Goal: Task Accomplishment & Management: Manage account settings

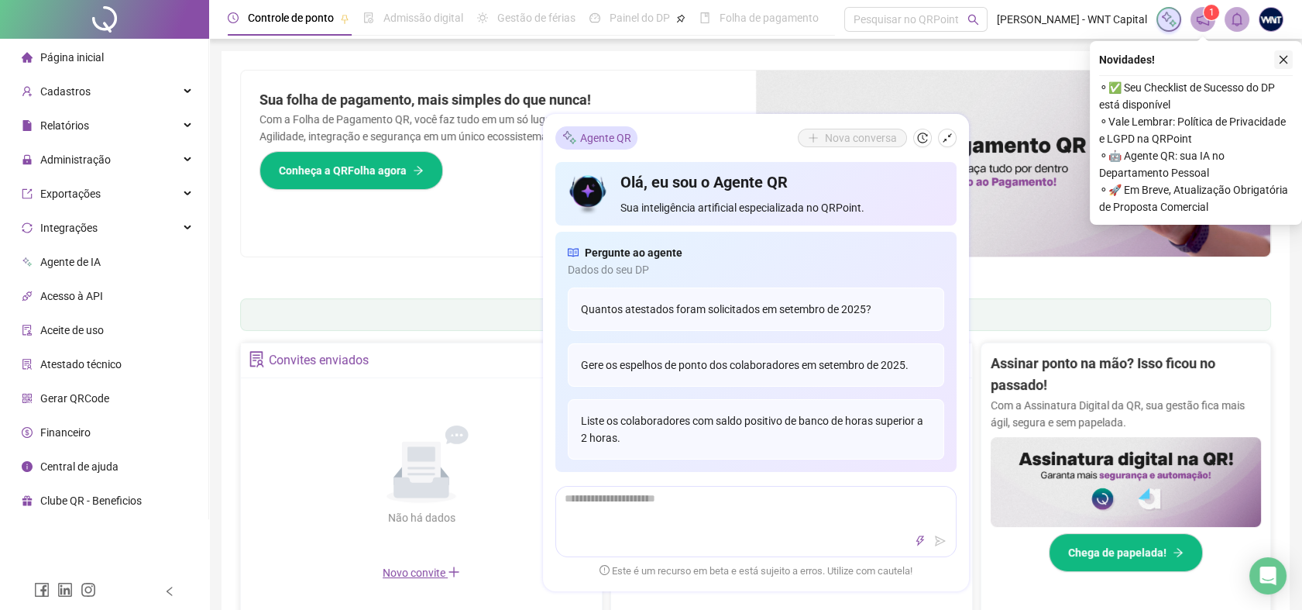
click at [1283, 62] on icon "close" at bounding box center [1283, 59] width 11 height 11
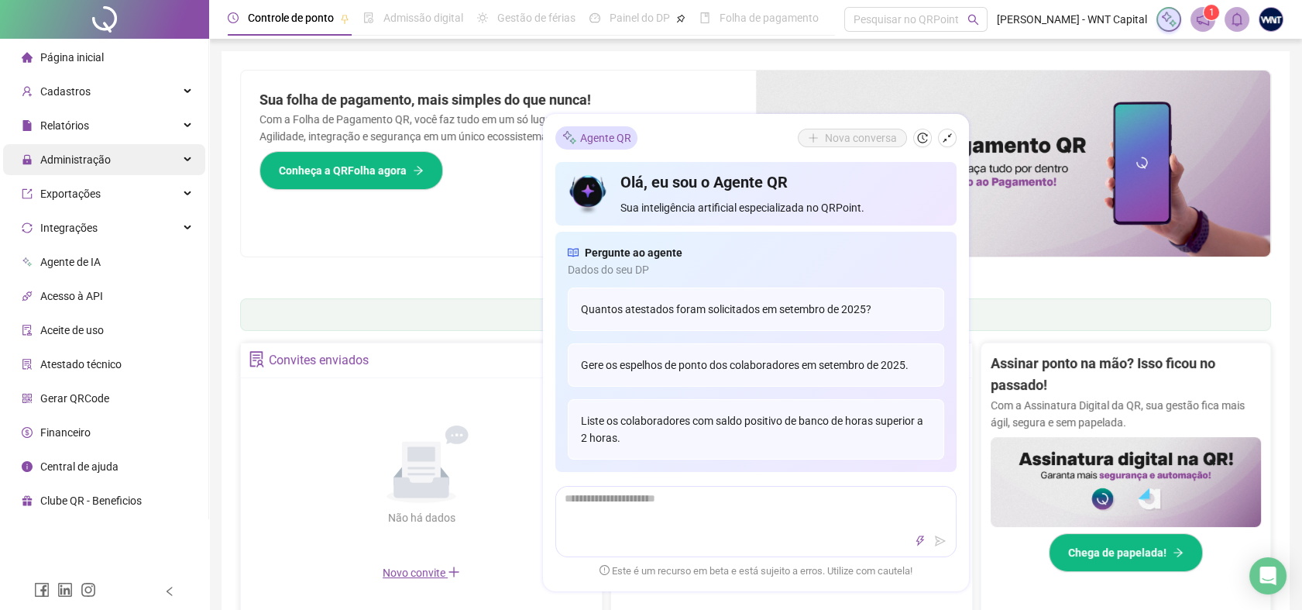
click at [117, 166] on div "Administração" at bounding box center [104, 159] width 202 height 31
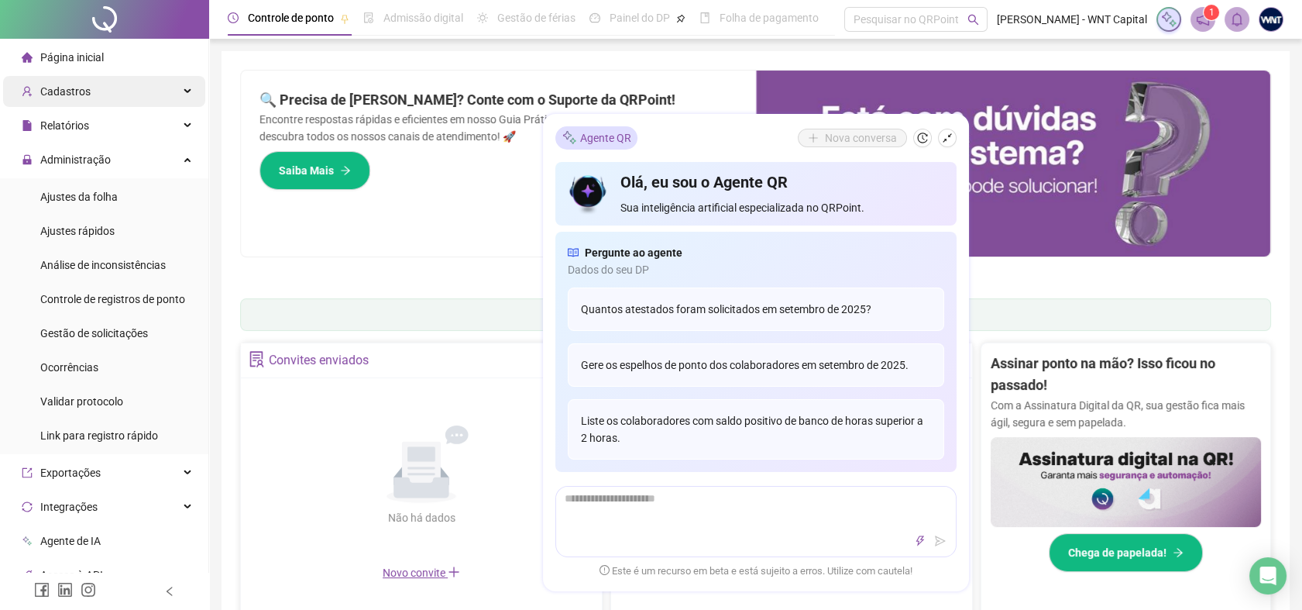
click at [99, 87] on div "Cadastros" at bounding box center [104, 91] width 202 height 31
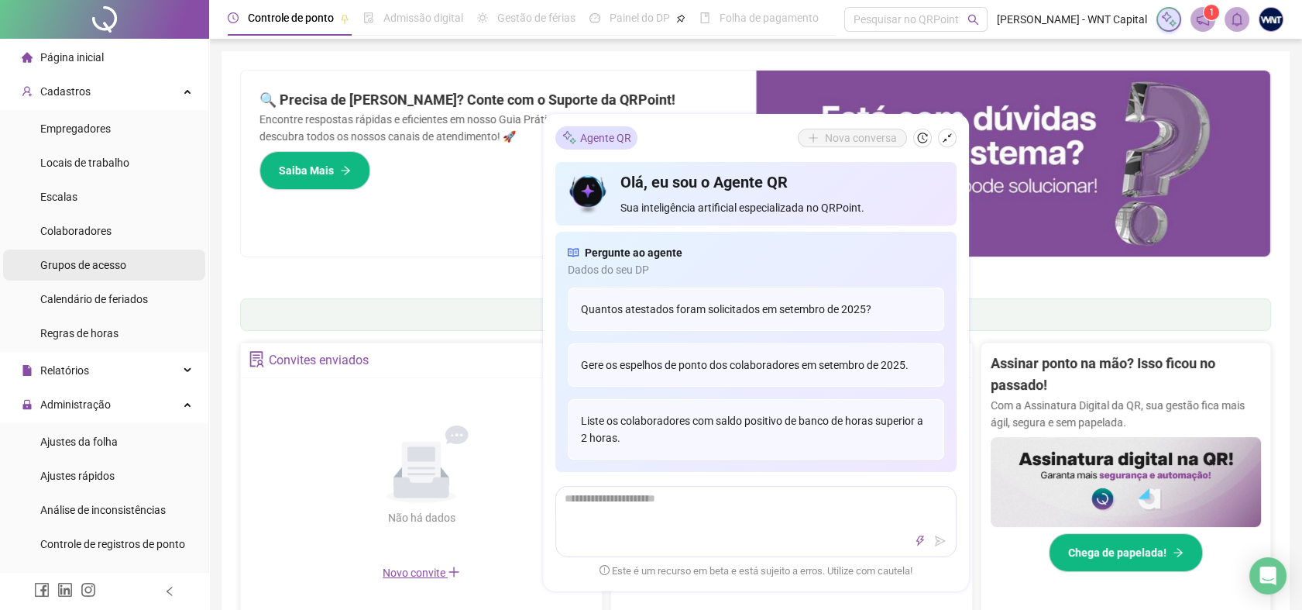
click at [81, 270] on span "Grupos de acesso" at bounding box center [83, 265] width 86 height 12
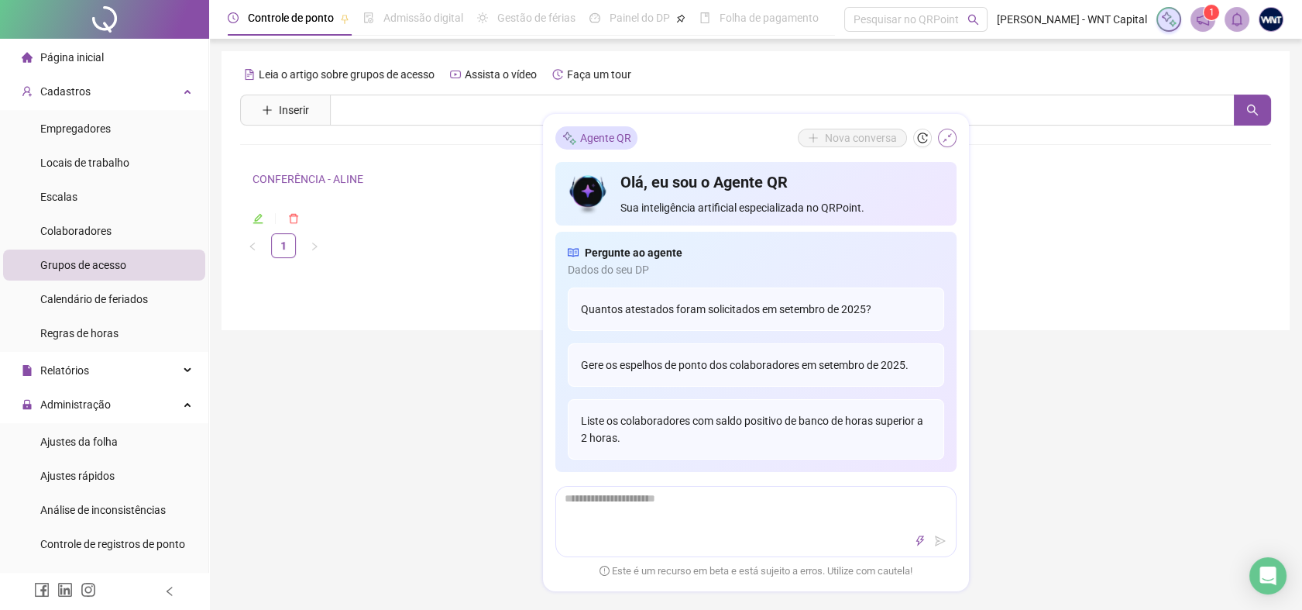
click at [943, 136] on icon "shrink" at bounding box center [947, 137] width 11 height 11
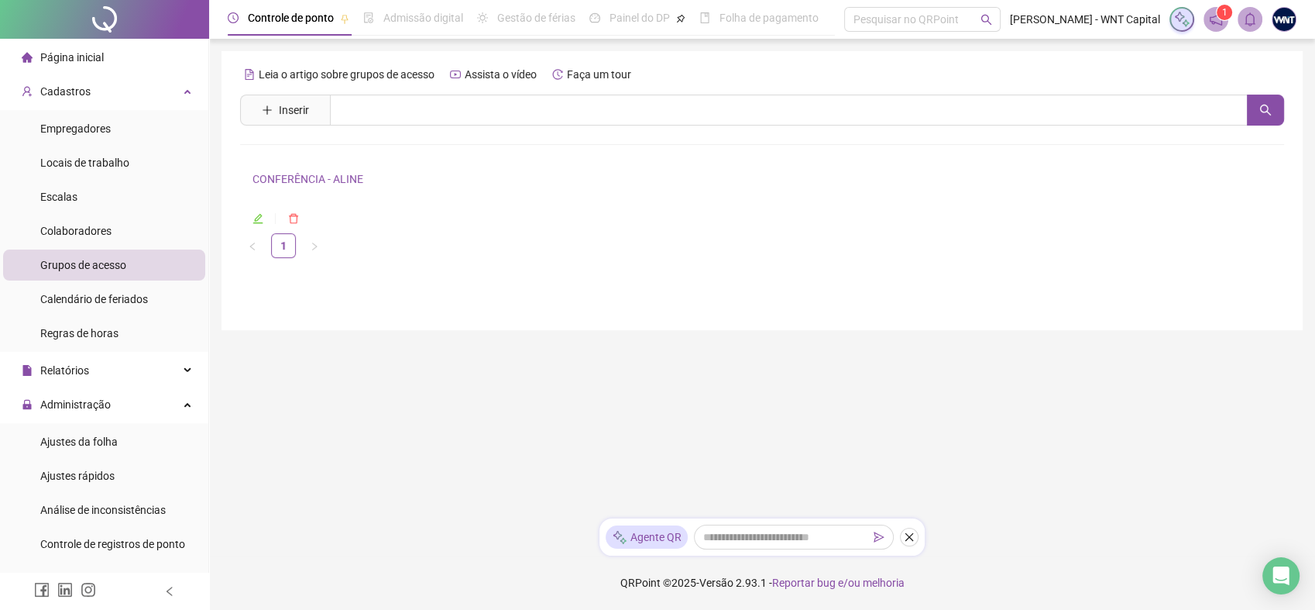
click at [353, 180] on link "CONFERÊNCIA - ALINE" at bounding box center [308, 179] width 111 height 12
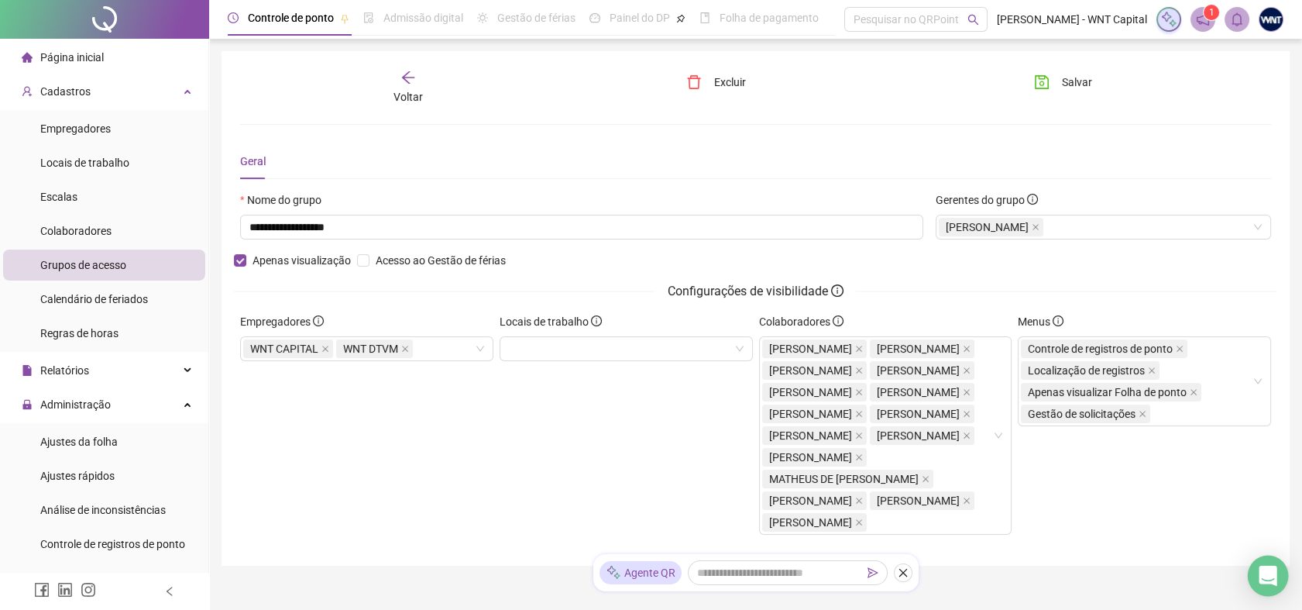
click at [1277, 573] on icon "Open Intercom Messenger" at bounding box center [1268, 575] width 20 height 20
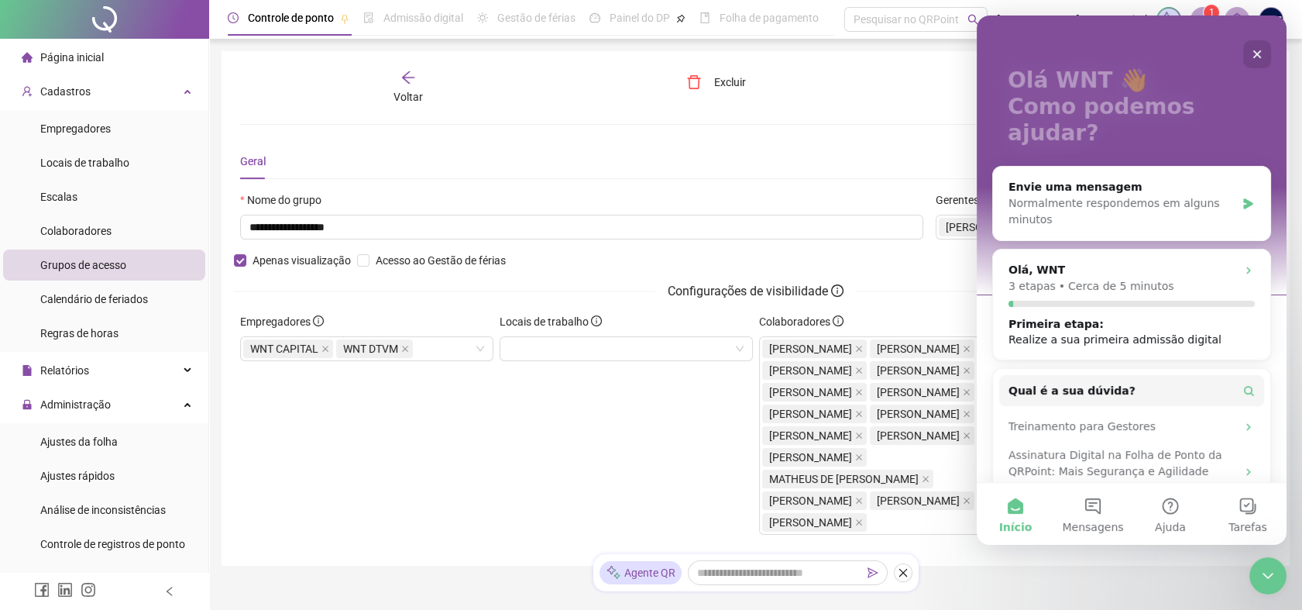
scroll to position [124, 0]
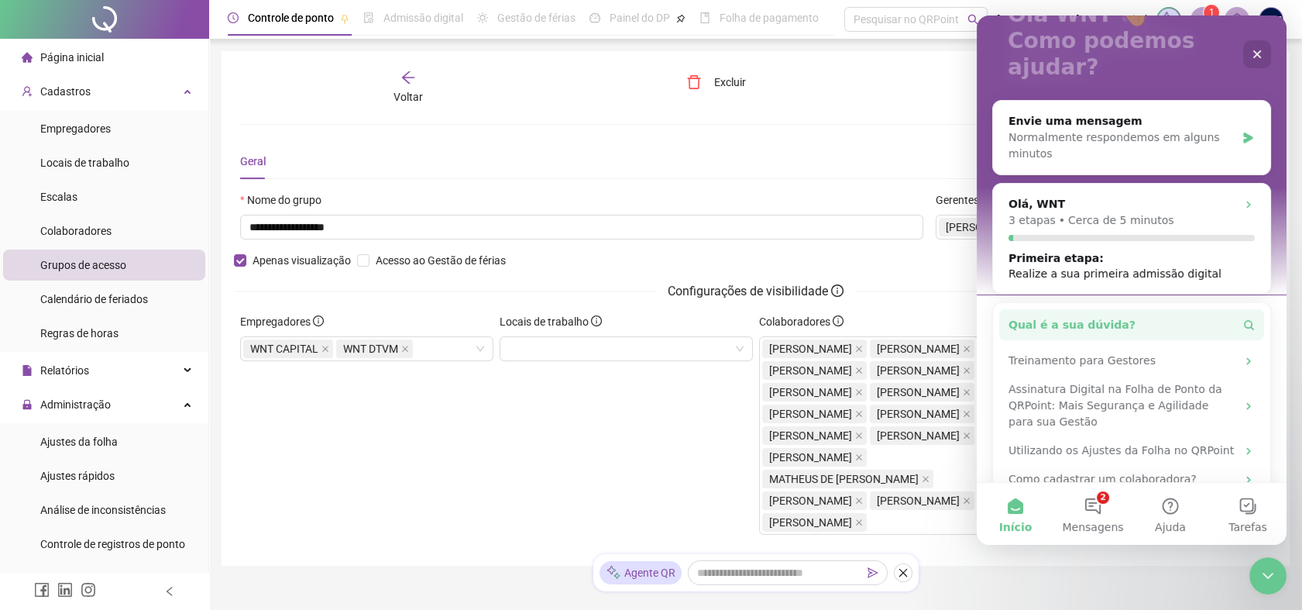
click at [1104, 317] on span "Qual é a sua dúvida?" at bounding box center [1072, 325] width 127 height 16
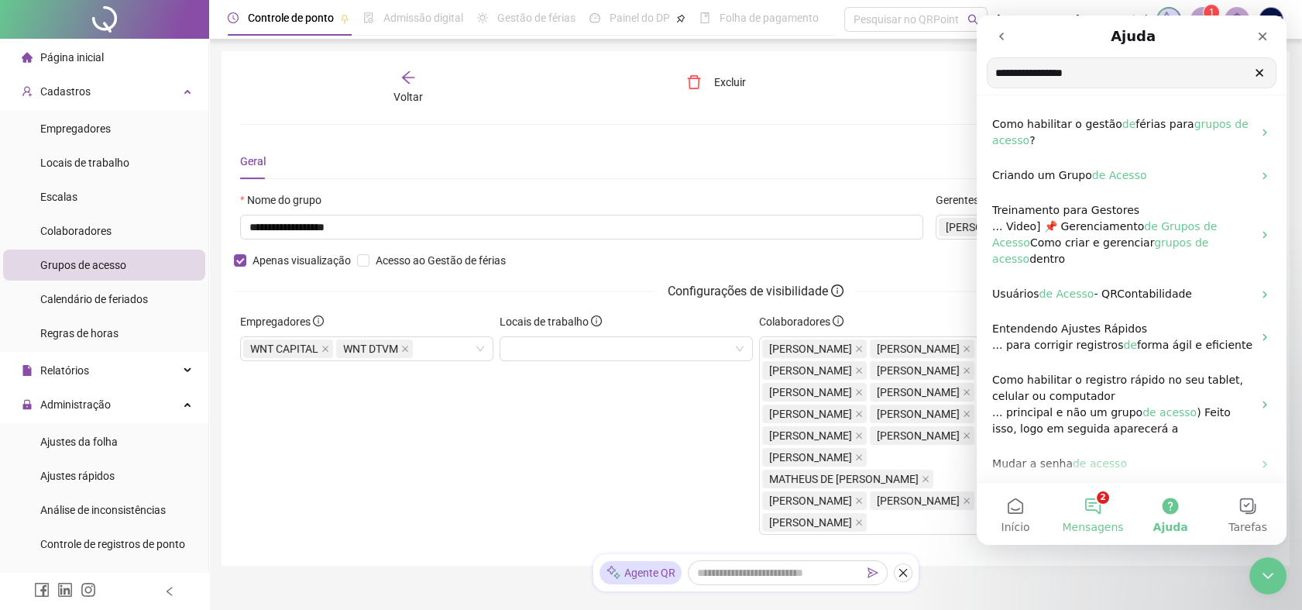
type input "**********"
click at [1100, 511] on button "2 Mensagens" at bounding box center [1092, 514] width 77 height 62
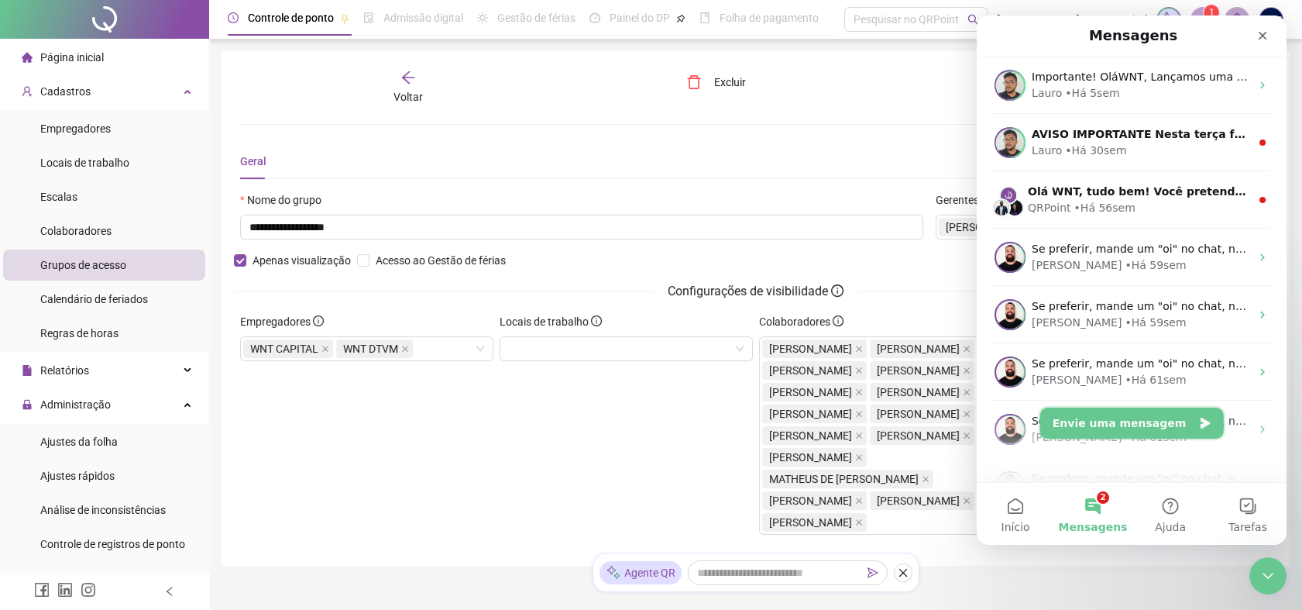
click at [1154, 421] on button "Envie uma mensagem" at bounding box center [1132, 422] width 184 height 31
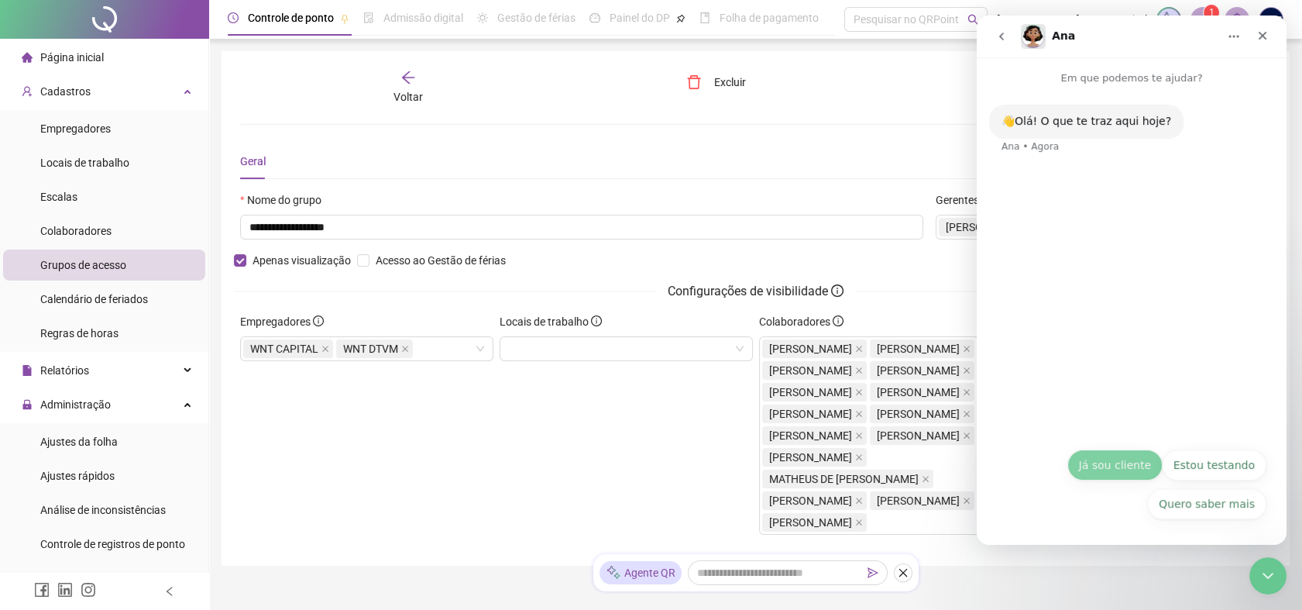
click at [1136, 462] on button "Já sou cliente" at bounding box center [1114, 464] width 95 height 31
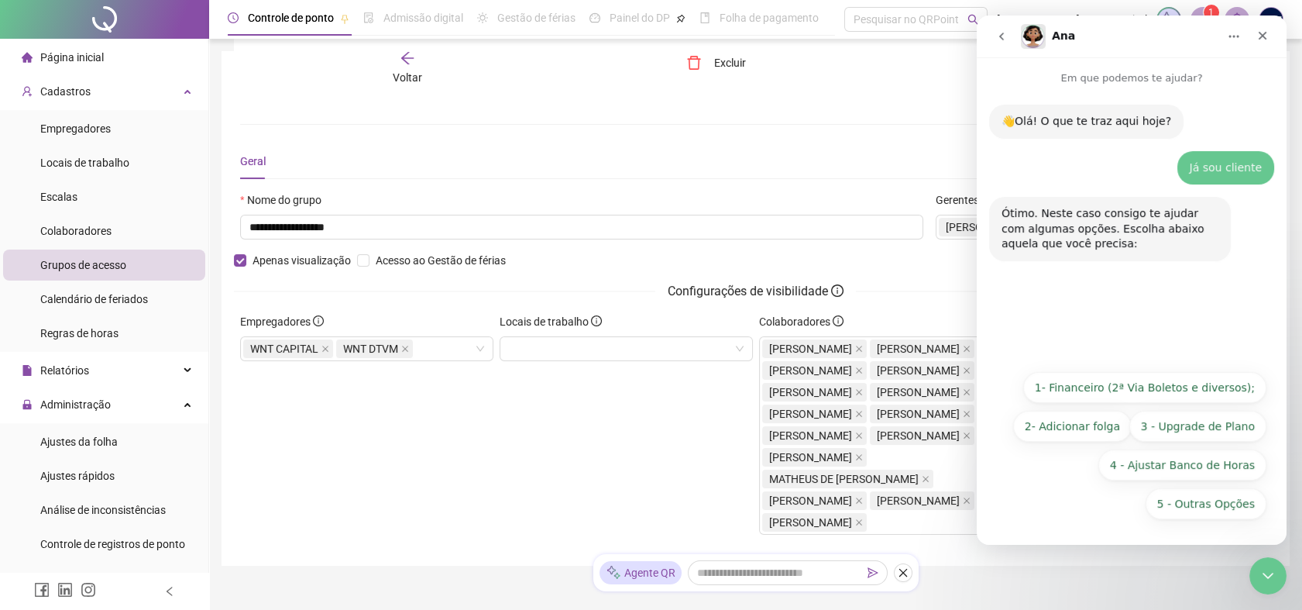
scroll to position [167, 0]
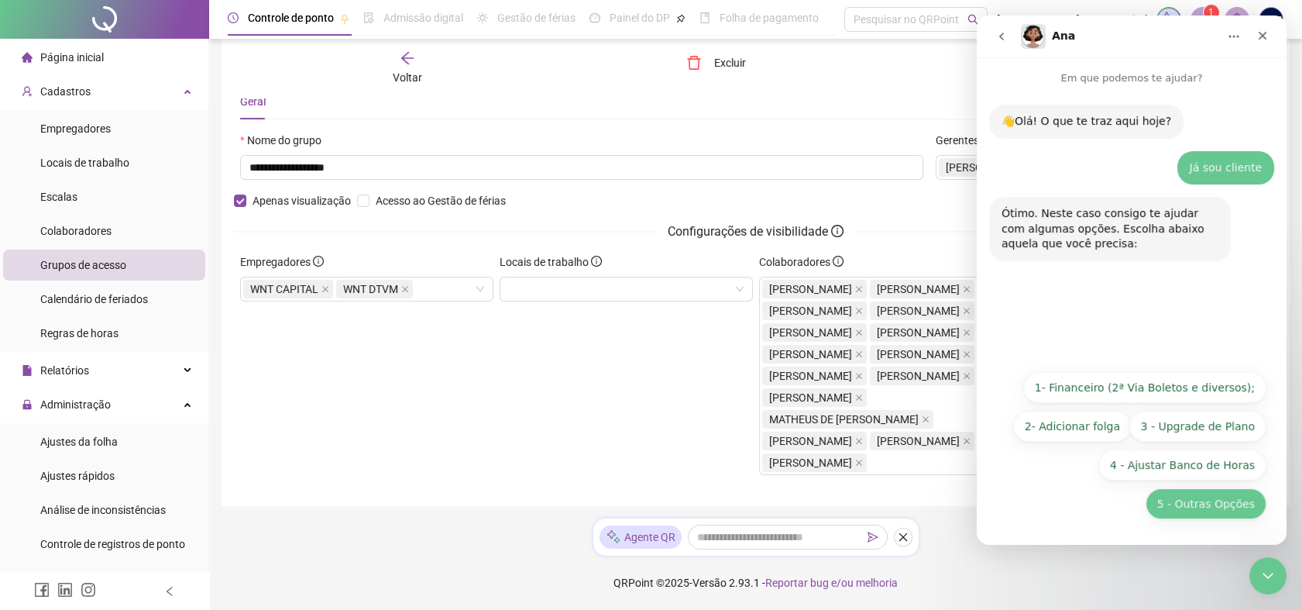
click at [1217, 506] on button "5 - Outras Opções" at bounding box center [1206, 503] width 121 height 31
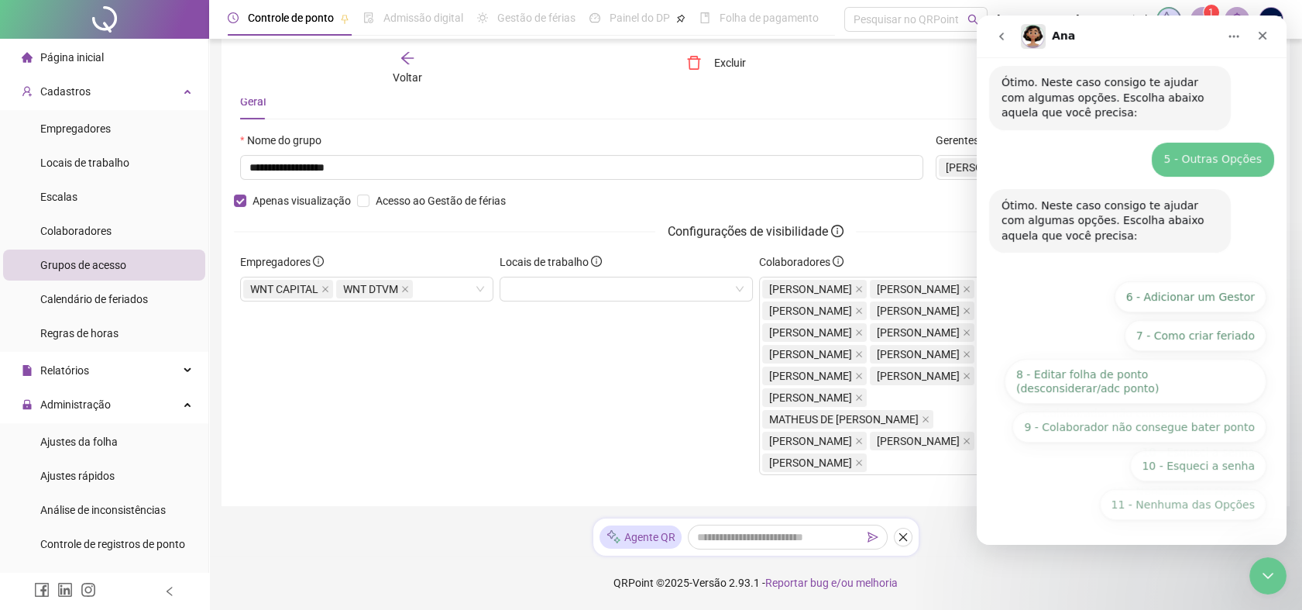
scroll to position [132, 0]
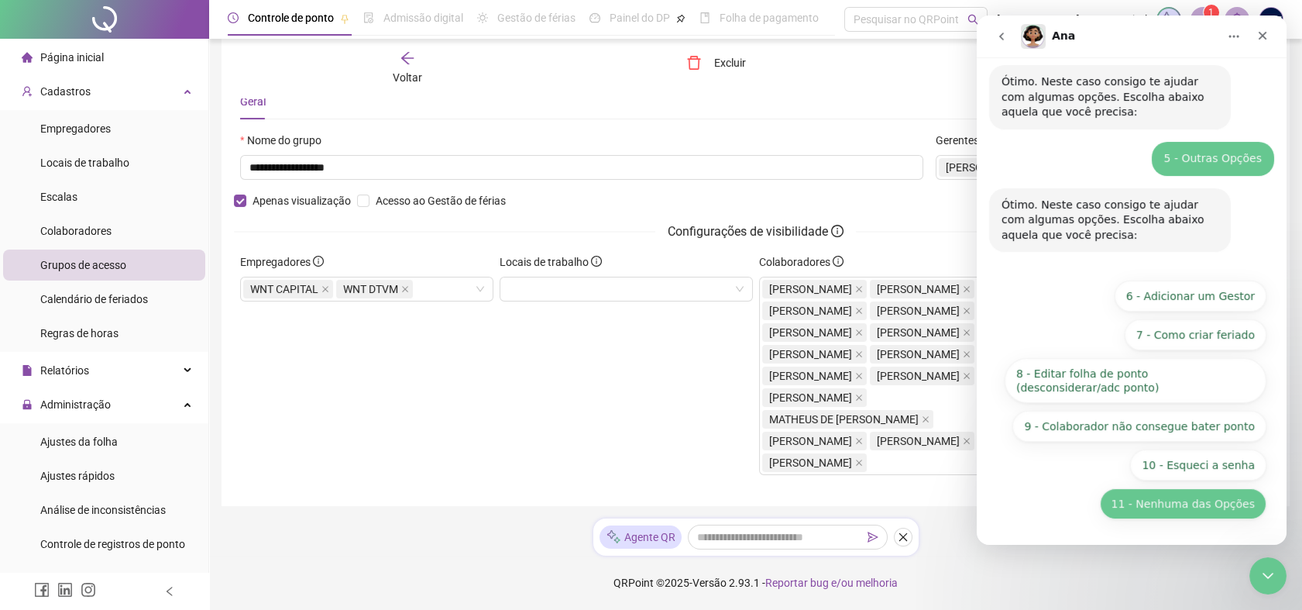
click at [1203, 506] on button "11 - Nenhuma das Opções" at bounding box center [1183, 503] width 167 height 31
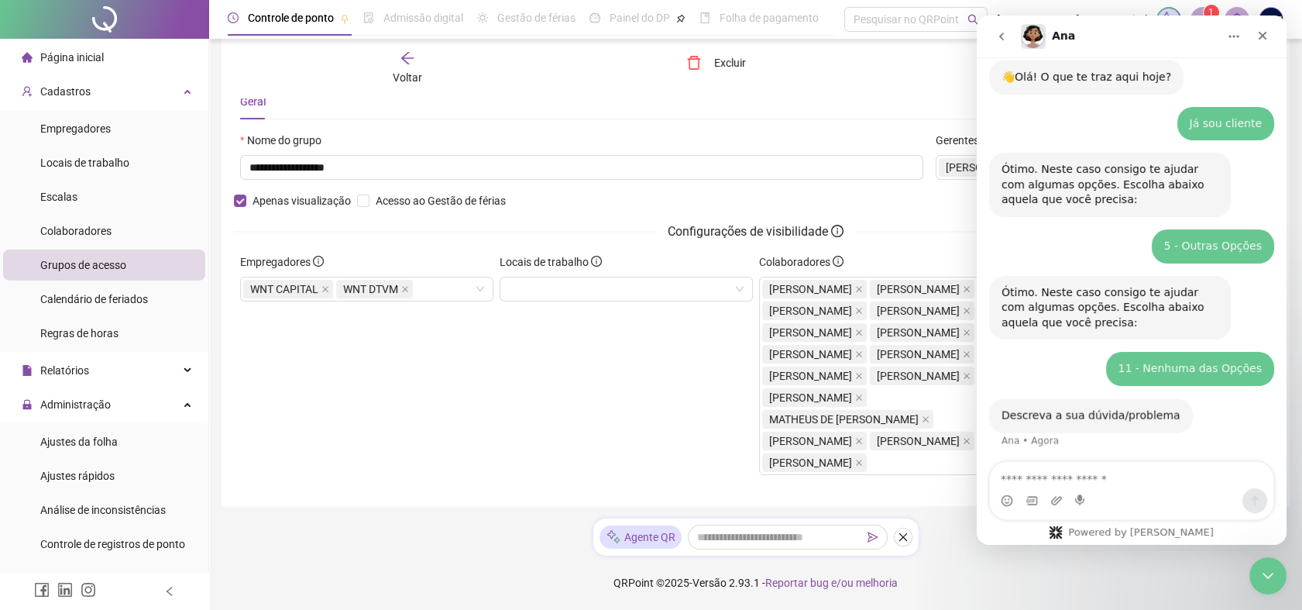
scroll to position [46, 0]
click at [1087, 476] on textarea "Envie uma mensagem..." at bounding box center [1131, 475] width 283 height 26
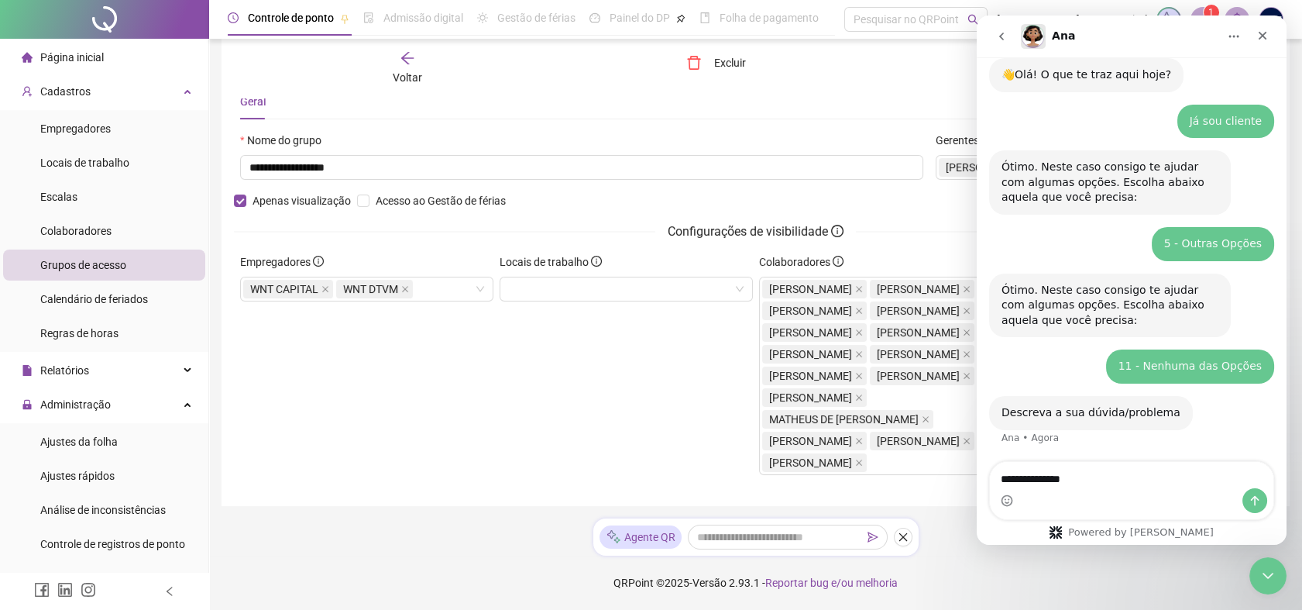
type textarea "**********"
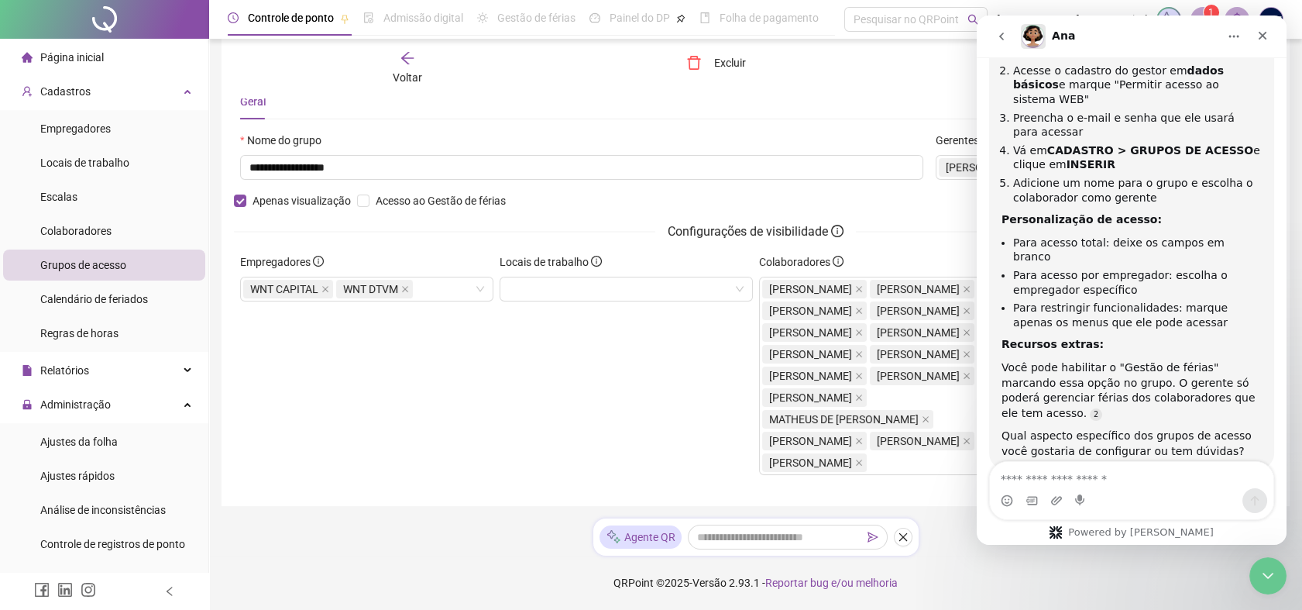
scroll to position [600, 0]
click at [1127, 483] on textarea "Envie uma mensagem..." at bounding box center [1131, 475] width 283 height 26
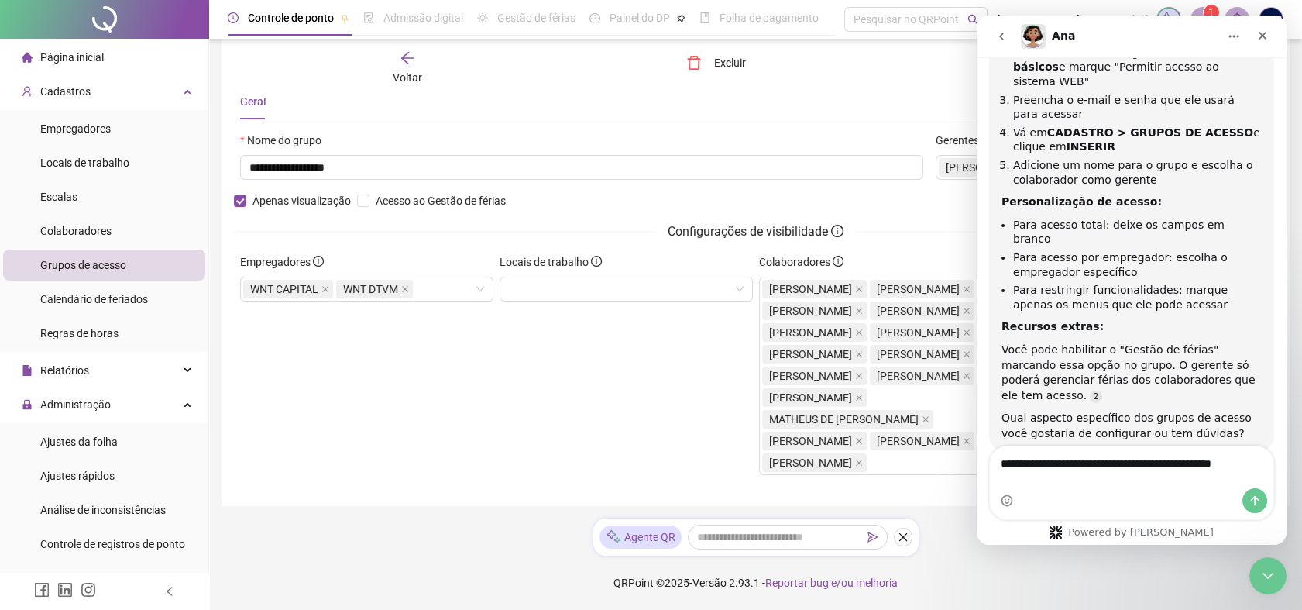
type textarea "**********"
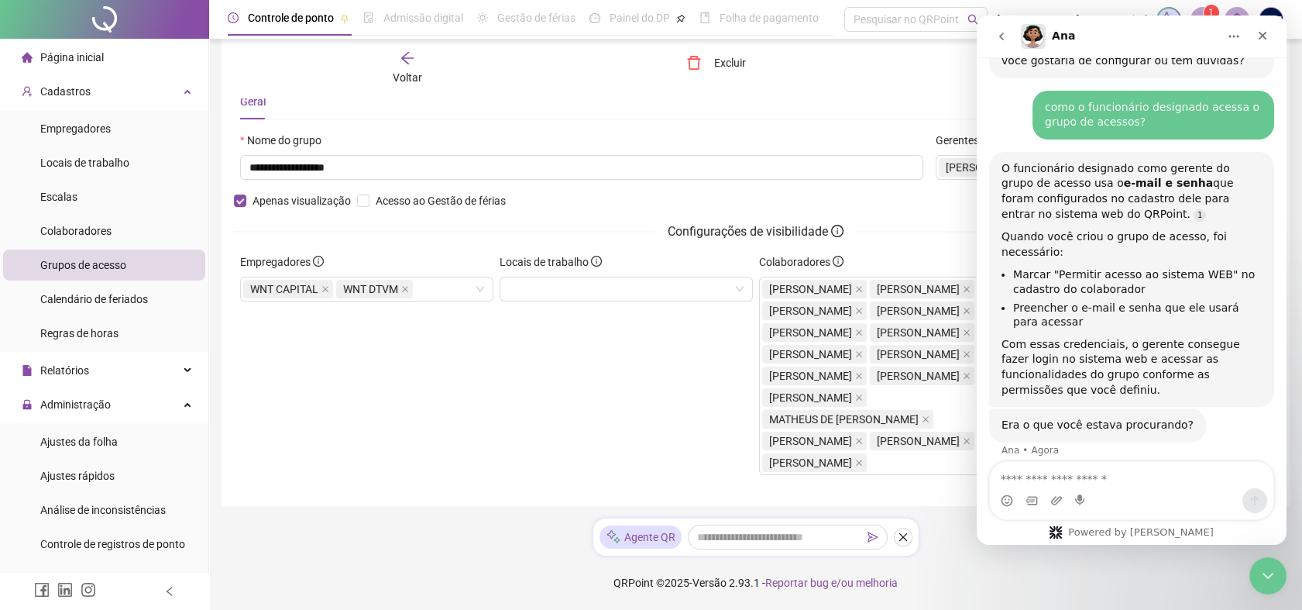
scroll to position [0, 0]
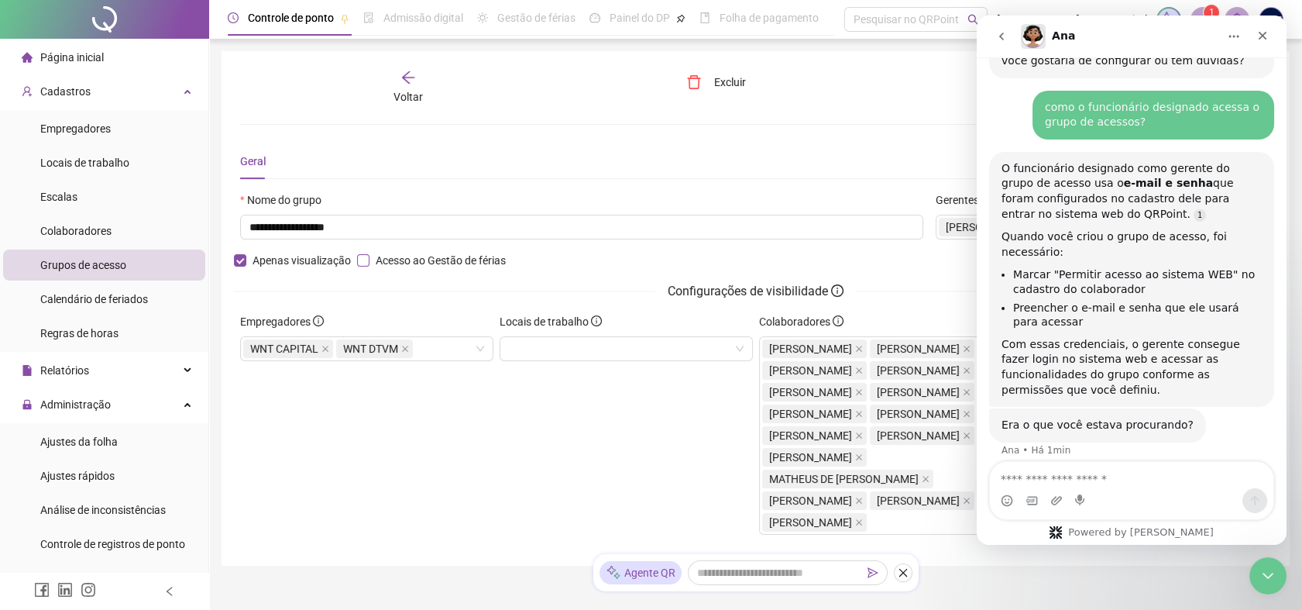
click at [366, 259] on label "Acesso ao Gestão de férias" at bounding box center [434, 260] width 155 height 17
click at [808, 112] on div "**********" at bounding box center [755, 308] width 1031 height 477
click at [1269, 37] on div "Fechar" at bounding box center [1263, 36] width 28 height 28
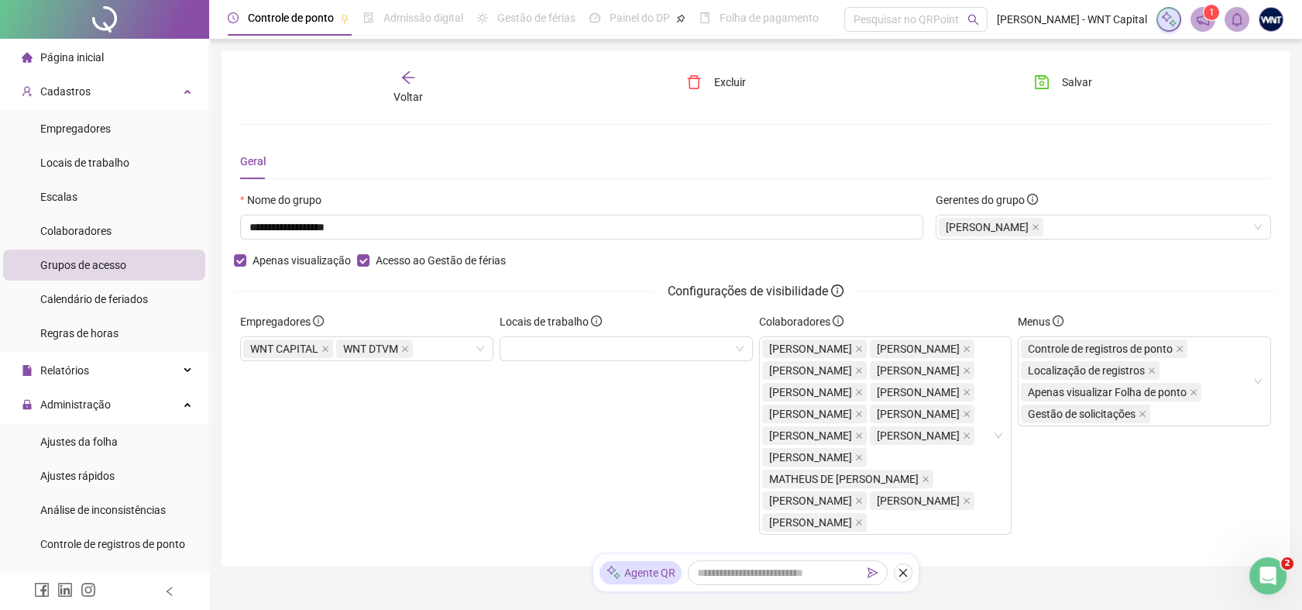
scroll to position [948, 0]
click at [1088, 75] on span "Salvar" at bounding box center [1077, 82] width 30 height 17
click at [406, 74] on icon "arrow-left" at bounding box center [407, 77] width 12 height 12
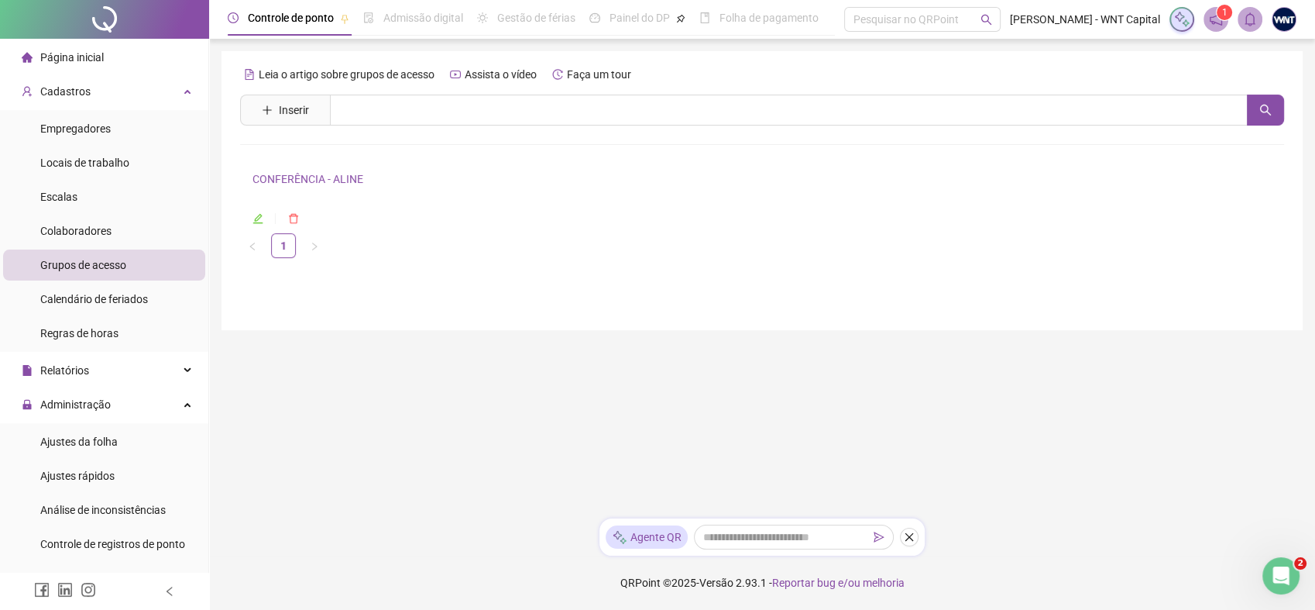
click at [1213, 19] on icon "notification" at bounding box center [1216, 19] width 14 height 14
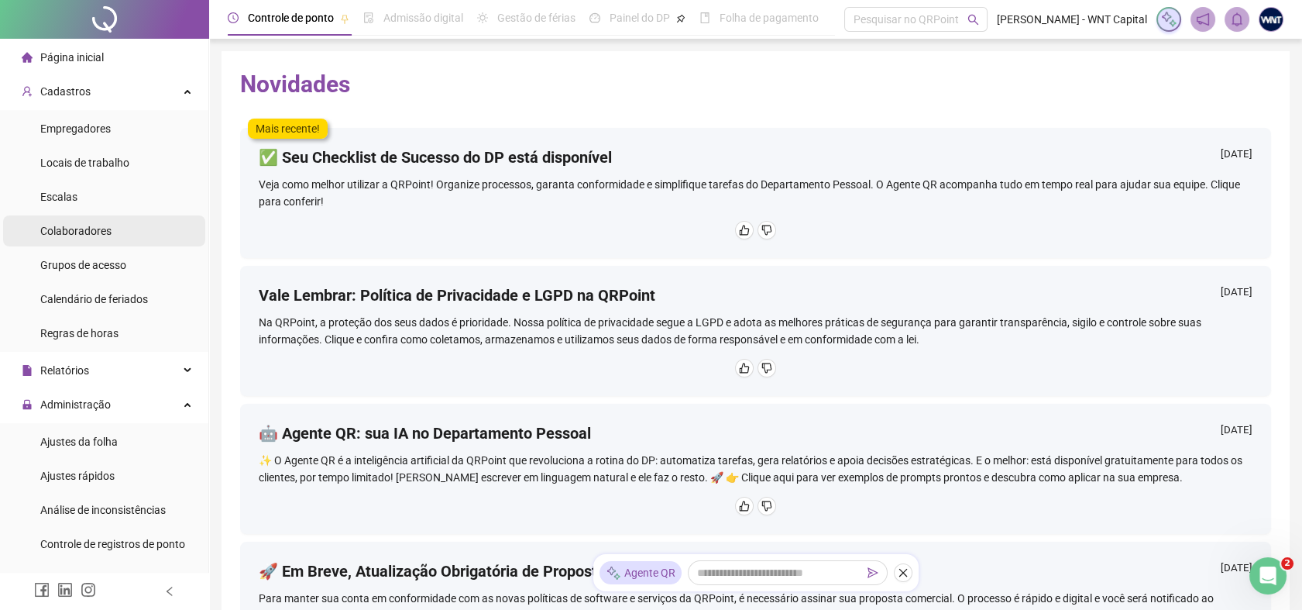
click at [101, 235] on span "Colaboradores" at bounding box center [75, 231] width 71 height 12
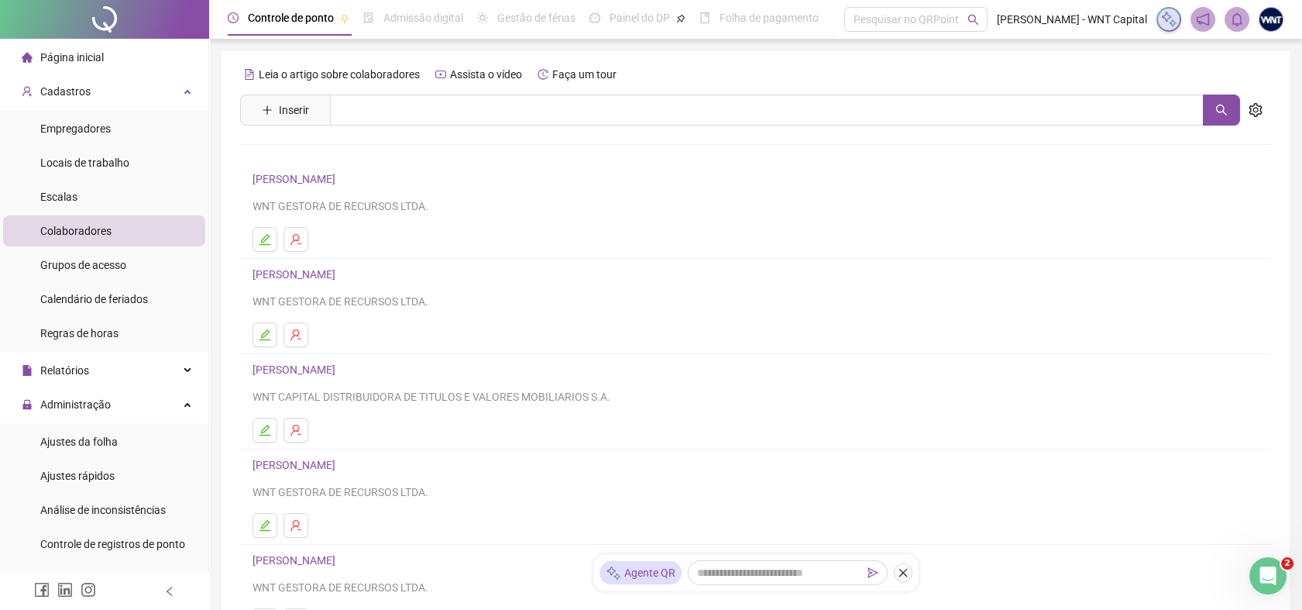
click at [340, 180] on link "[PERSON_NAME]" at bounding box center [297, 179] width 88 height 12
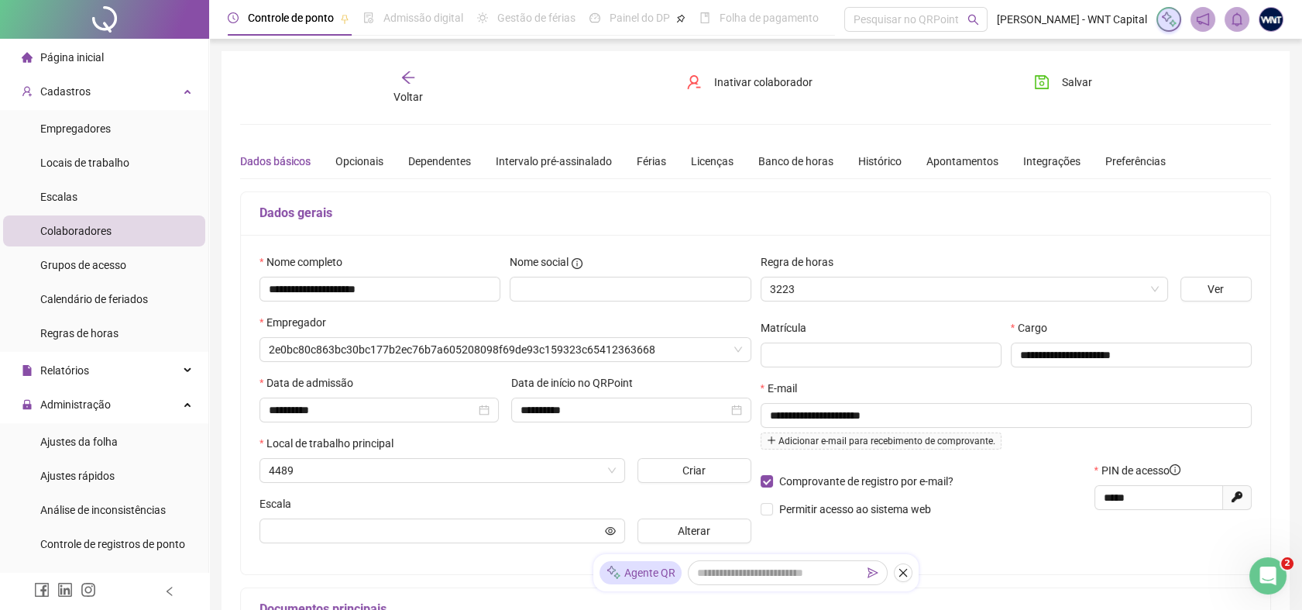
type input "**********"
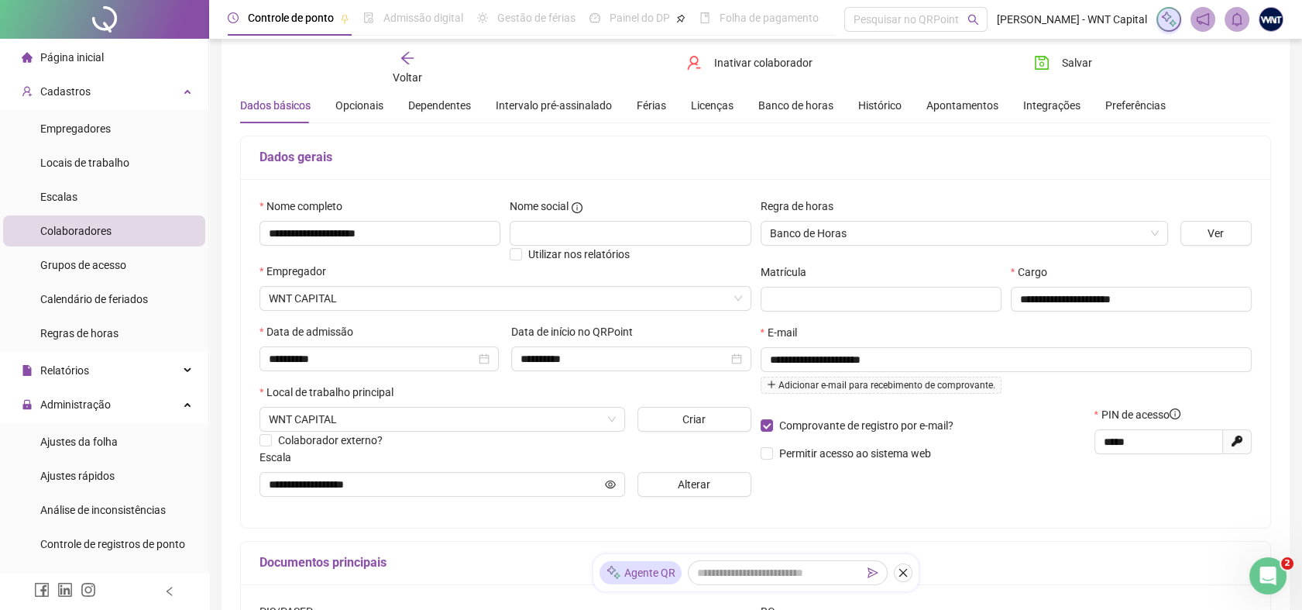
scroll to position [86, 0]
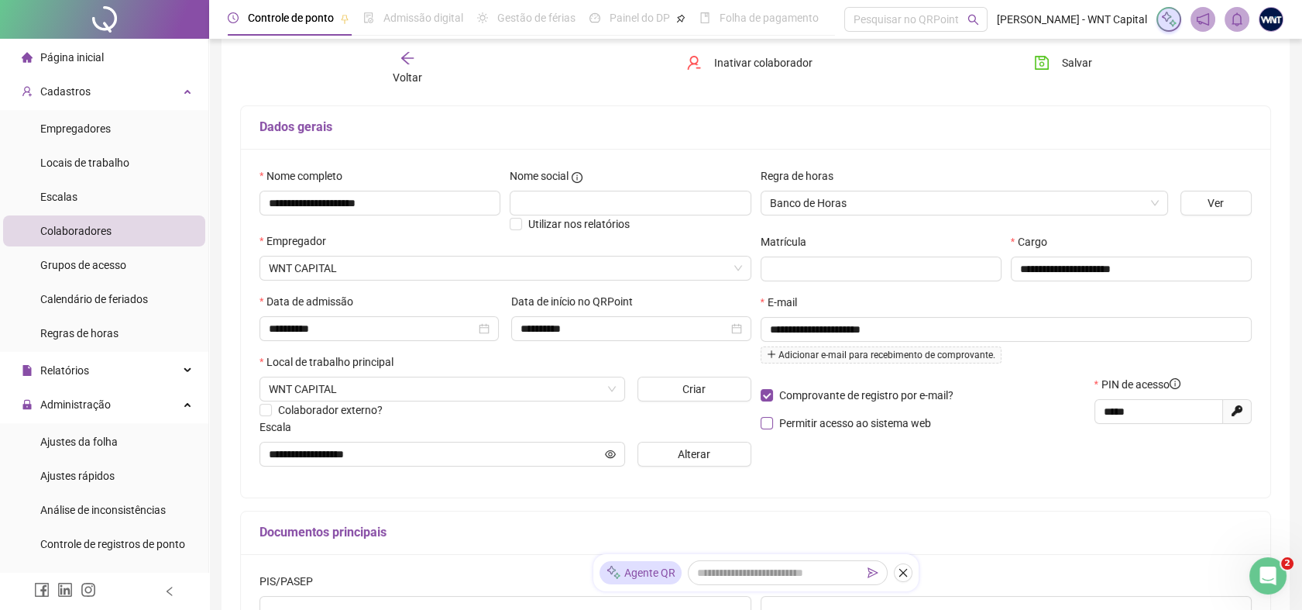
click at [811, 421] on span "Permitir acesso ao sistema web" at bounding box center [855, 423] width 152 height 12
click at [1235, 328] on icon "eye-invisible" at bounding box center [1237, 329] width 11 height 11
click at [1043, 517] on div "Documentos principais" at bounding box center [755, 532] width 1029 height 43
click at [931, 332] on div "**********" at bounding box center [1006, 334] width 501 height 81
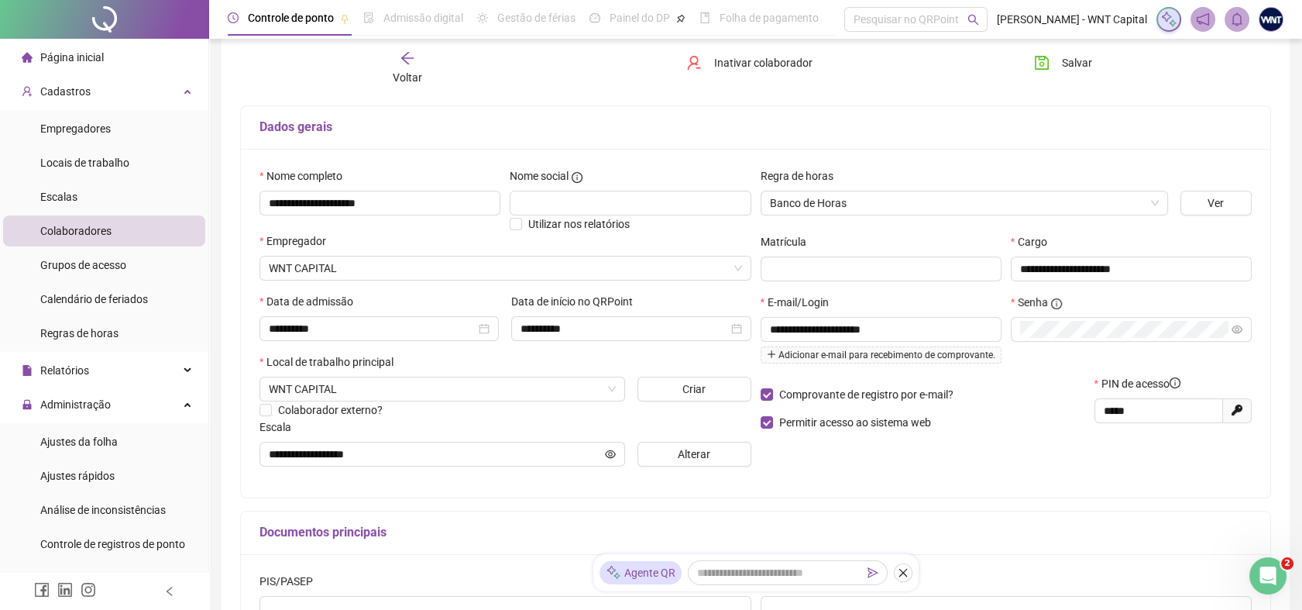
click at [1106, 502] on div "**********" at bounding box center [755, 408] width 1031 height 607
click at [1057, 68] on button "Salvar" at bounding box center [1062, 62] width 81 height 25
click at [899, 332] on input "**********" at bounding box center [879, 329] width 219 height 17
drag, startPoint x: 899, startPoint y: 327, endPoint x: 716, endPoint y: 332, distance: 182.9
click at [716, 332] on div "**********" at bounding box center [756, 322] width 1002 height 311
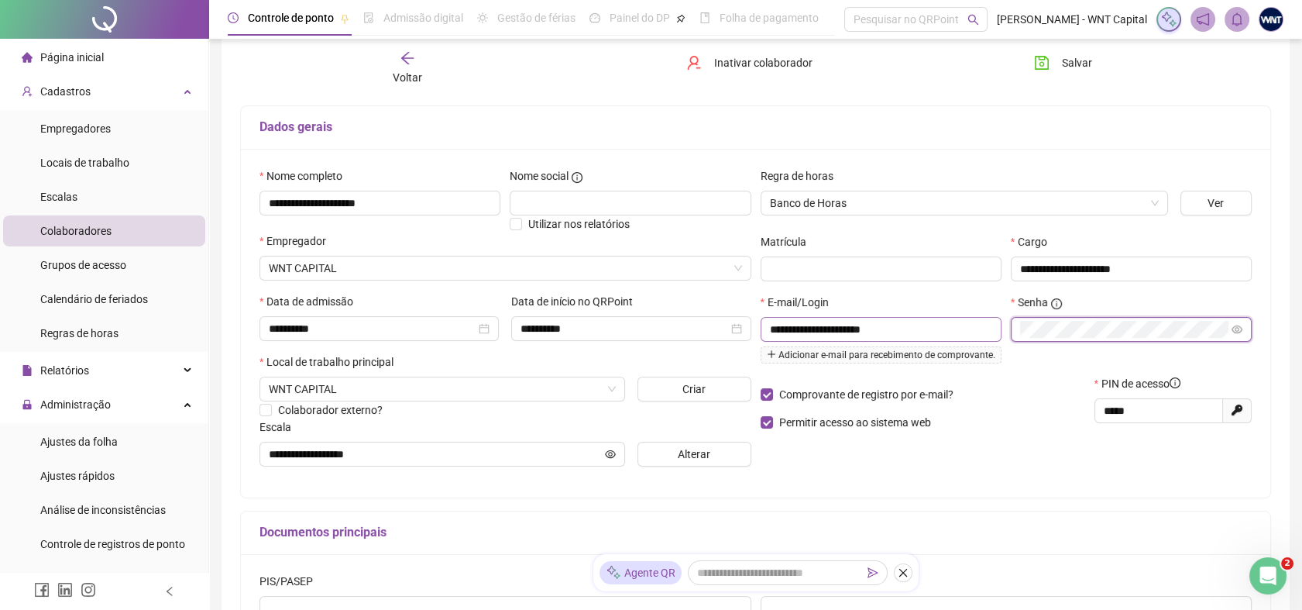
click at [931, 321] on div "**********" at bounding box center [1006, 334] width 501 height 81
click at [1034, 67] on icon "save" at bounding box center [1041, 62] width 15 height 15
click at [405, 57] on icon "arrow-left" at bounding box center [407, 57] width 15 height 15
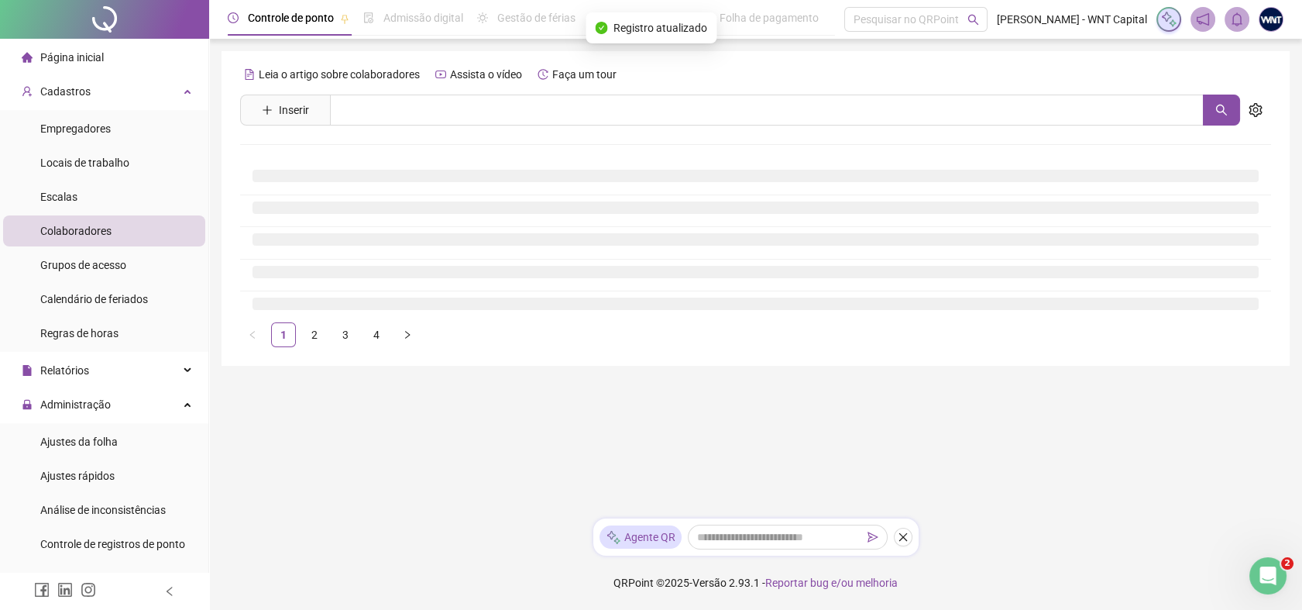
scroll to position [0, 0]
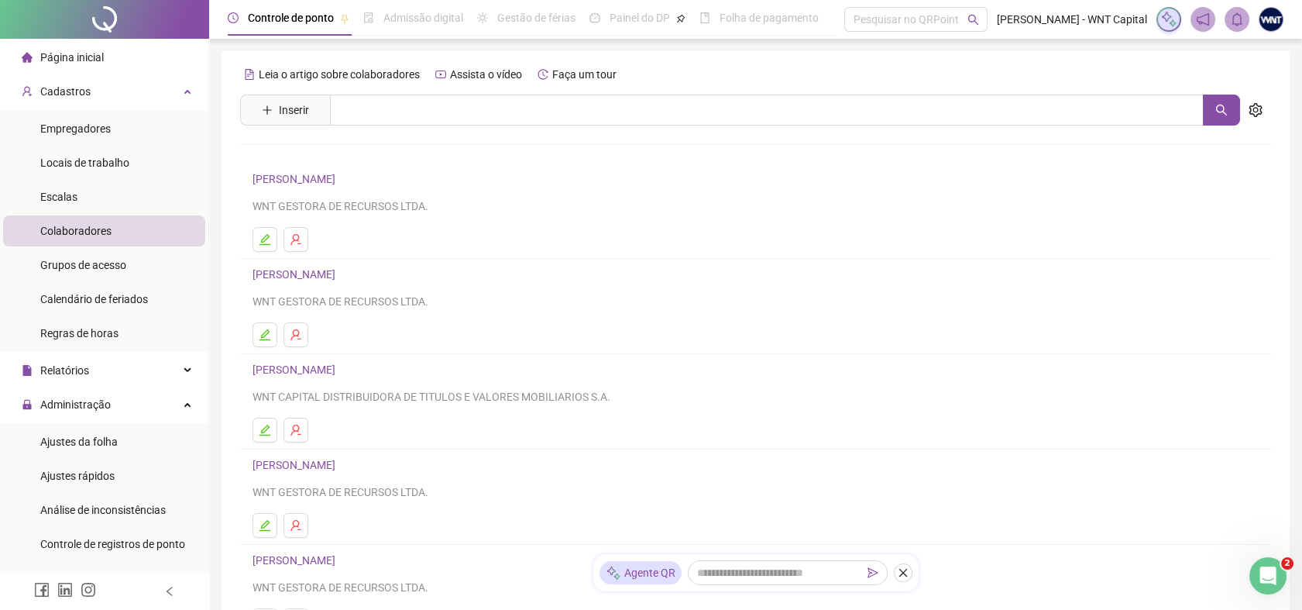
click at [294, 182] on link "[PERSON_NAME]" at bounding box center [297, 179] width 88 height 12
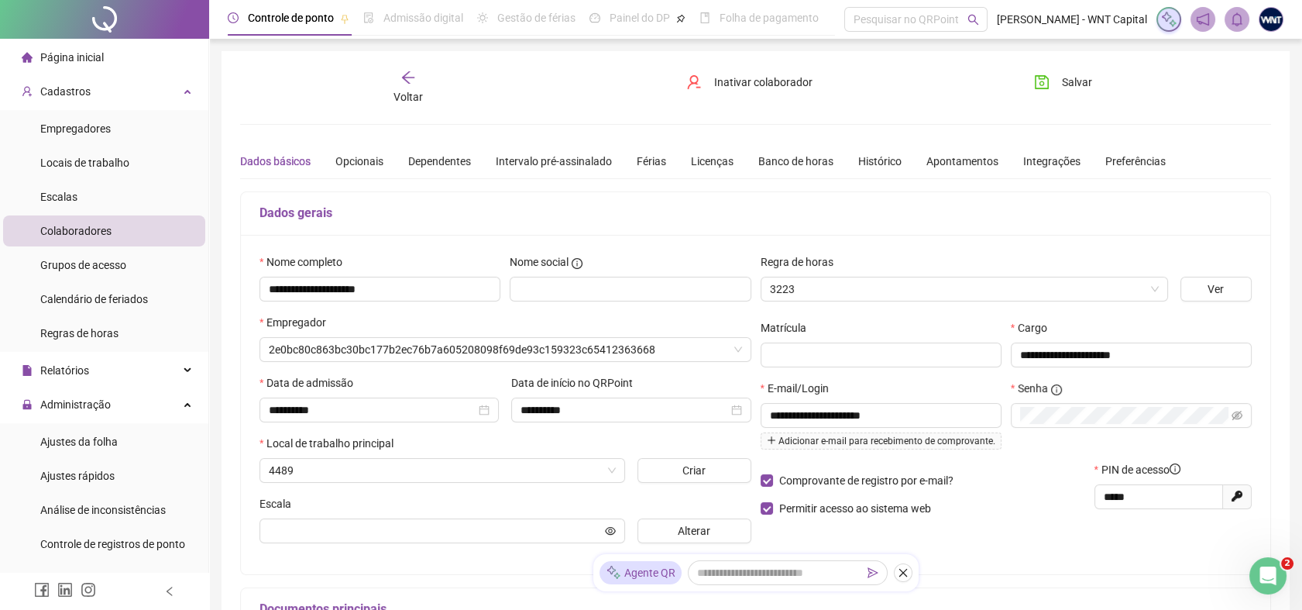
type input "**********"
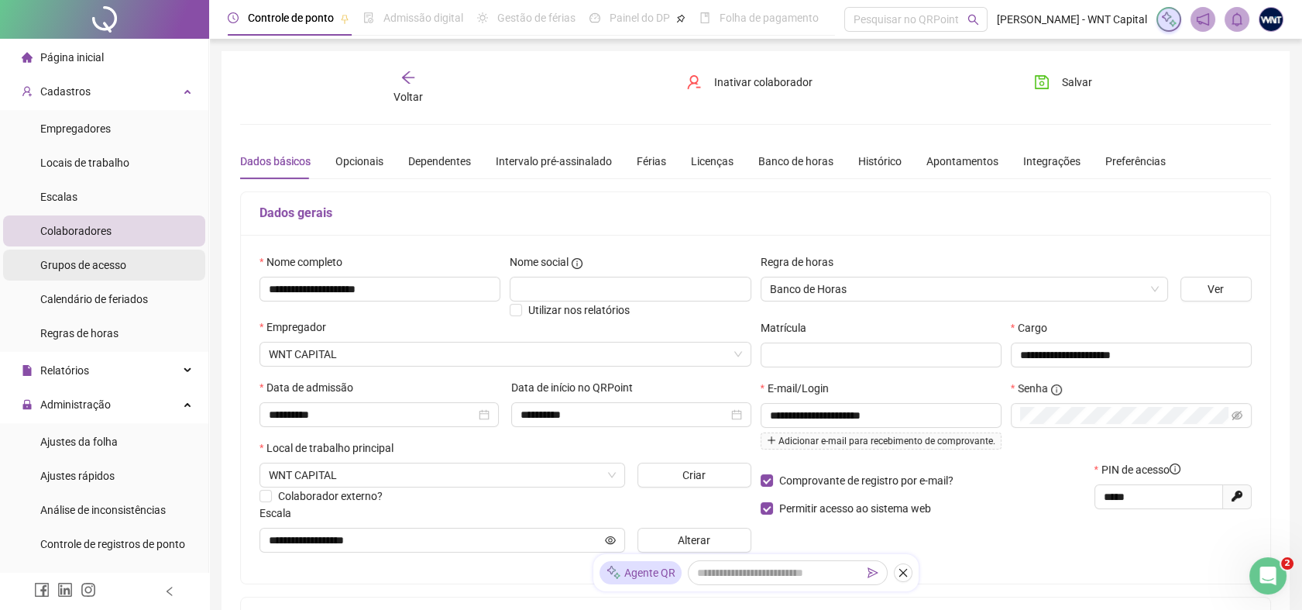
click at [112, 265] on span "Grupos de acesso" at bounding box center [83, 265] width 86 height 12
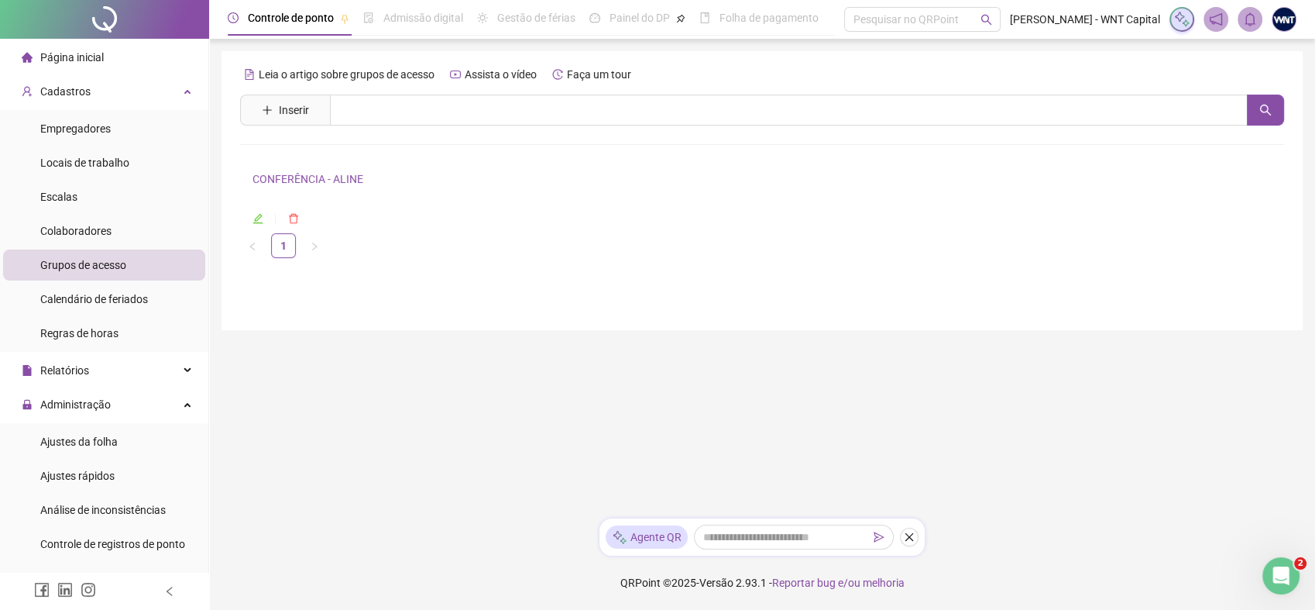
click at [300, 177] on link "CONFERÊNCIA - ALINE" at bounding box center [308, 179] width 111 height 12
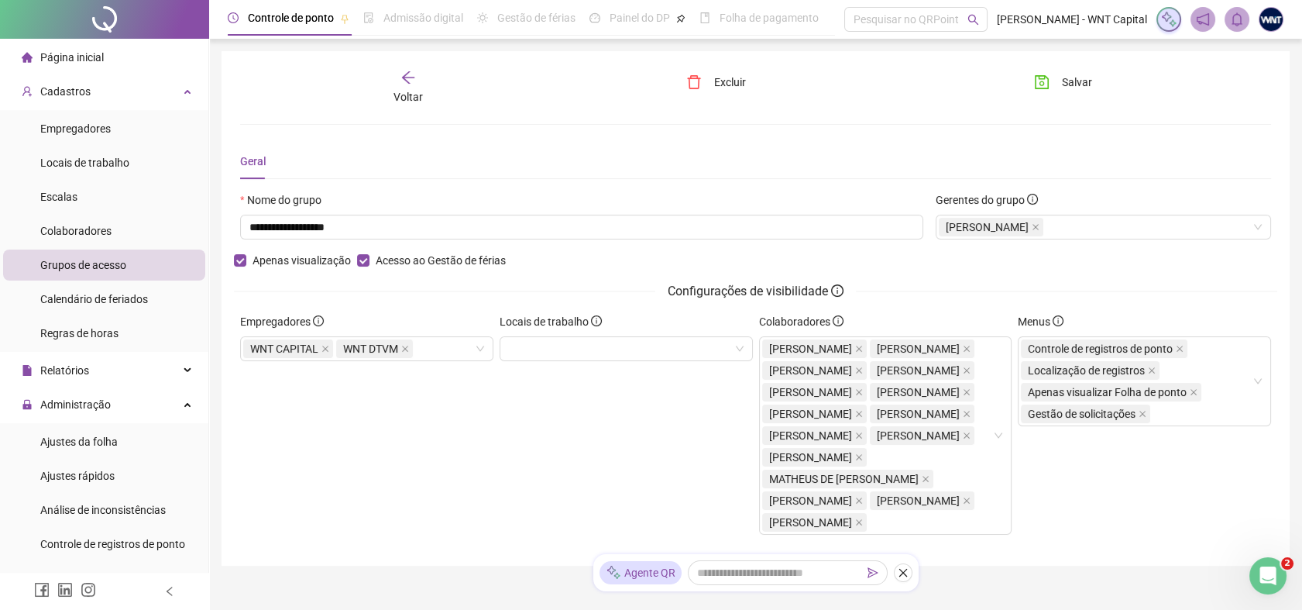
click at [50, 61] on span "Página inicial" at bounding box center [72, 57] width 64 height 12
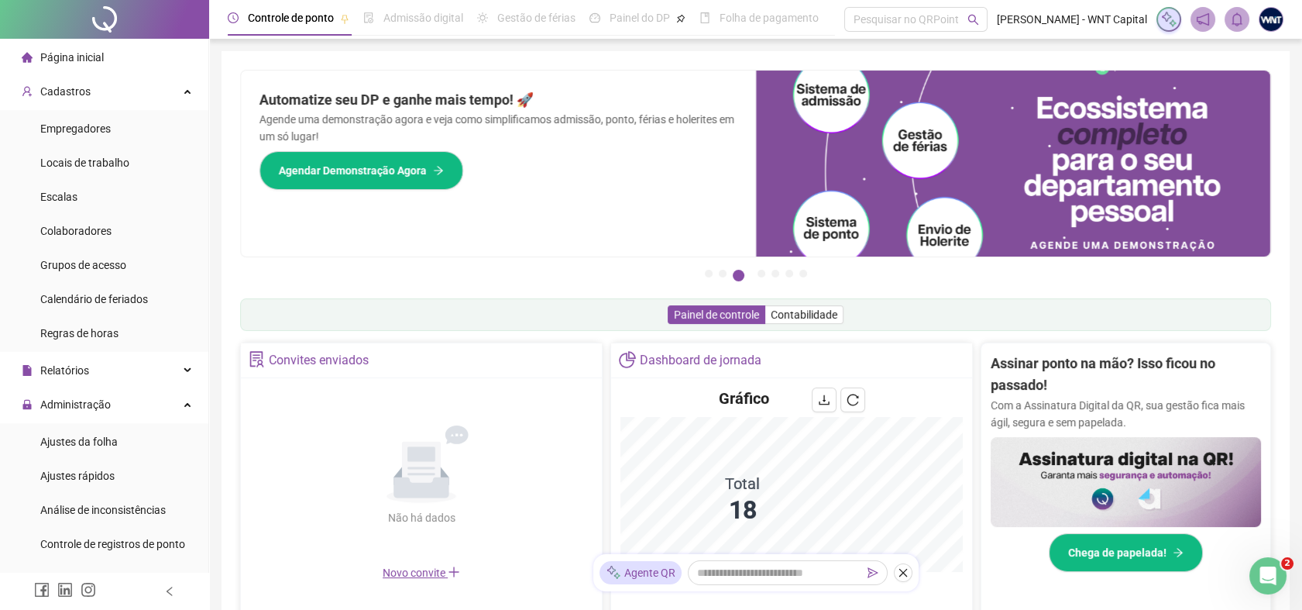
click at [930, 320] on div "Painel de controle Contabilidade" at bounding box center [755, 314] width 1031 height 33
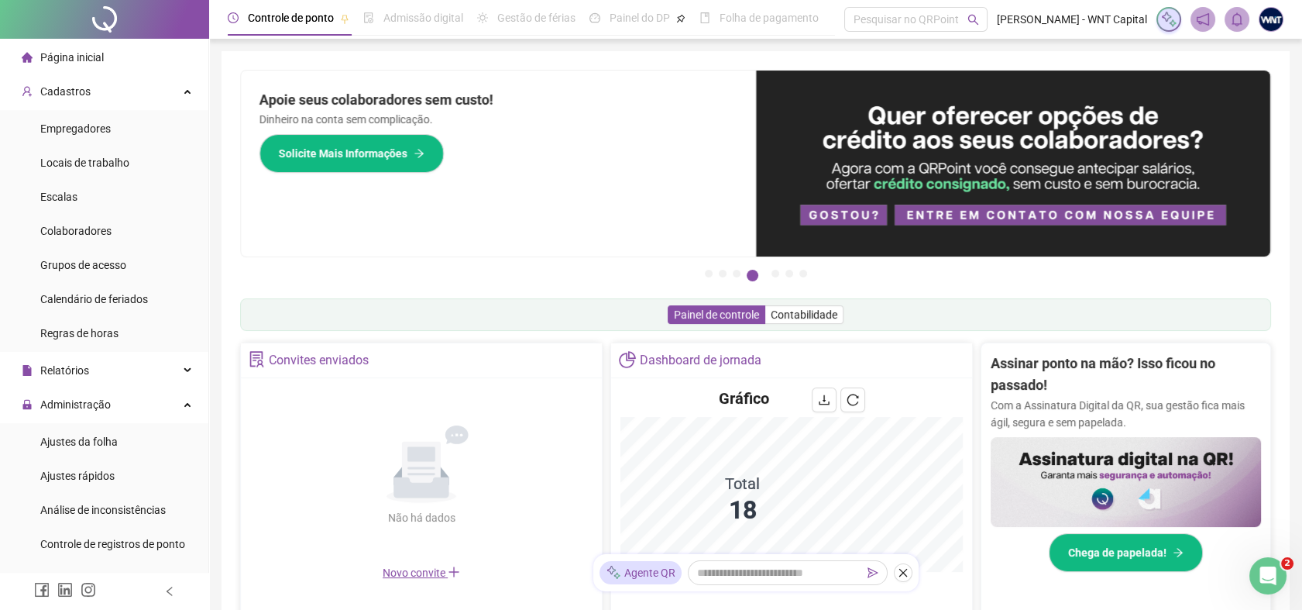
click at [1018, 311] on div "Painel de controle Contabilidade" at bounding box center [755, 314] width 1031 height 33
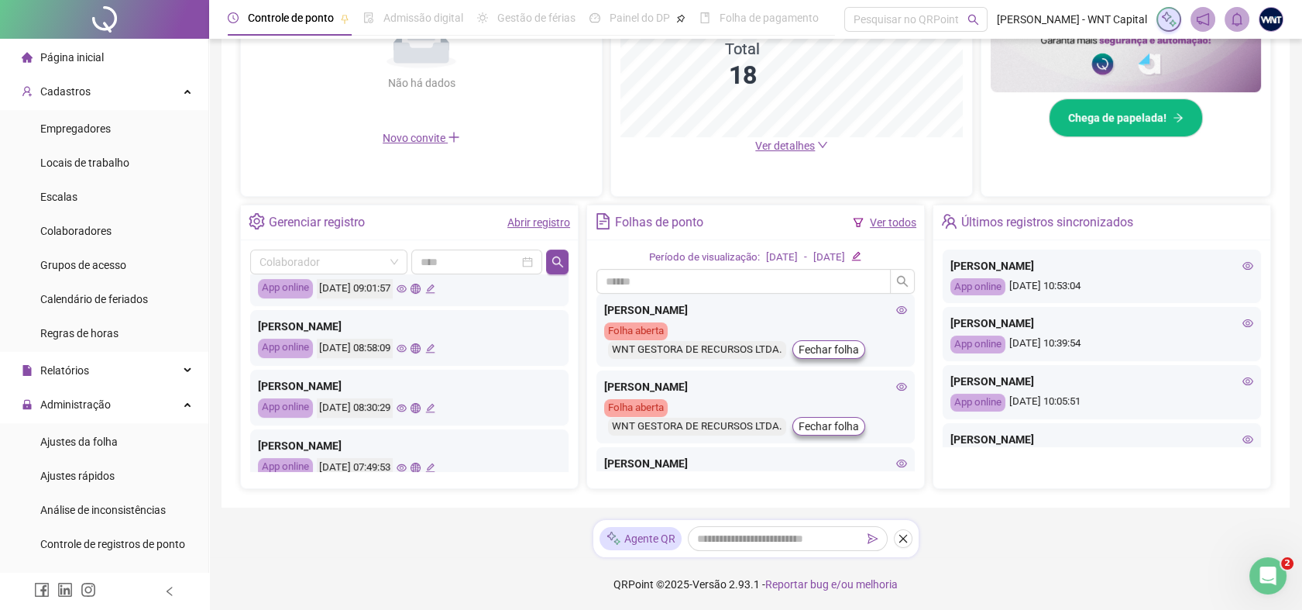
scroll to position [729, 0]
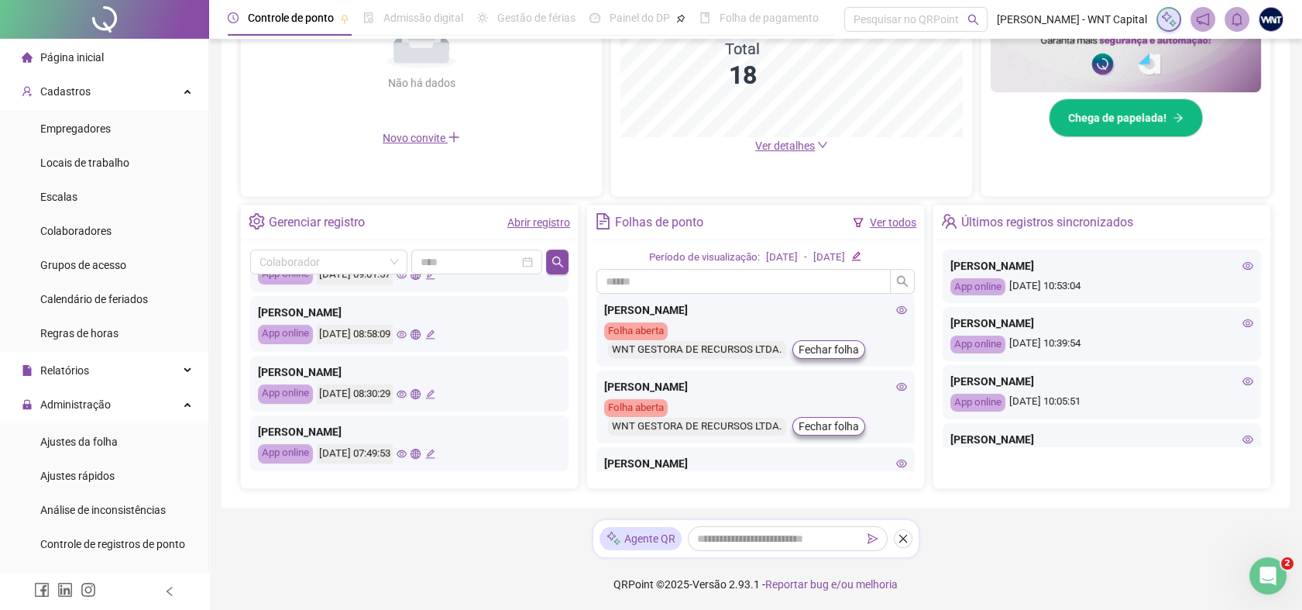
click at [1290, 575] on footer "QRPoint © 2025 - Versão 2.93.1 - Reportar bug e/ou melhoria" at bounding box center [755, 584] width 1093 height 54
click at [1283, 571] on div "Abertura do Messenger da Intercom" at bounding box center [1265, 573] width 51 height 51
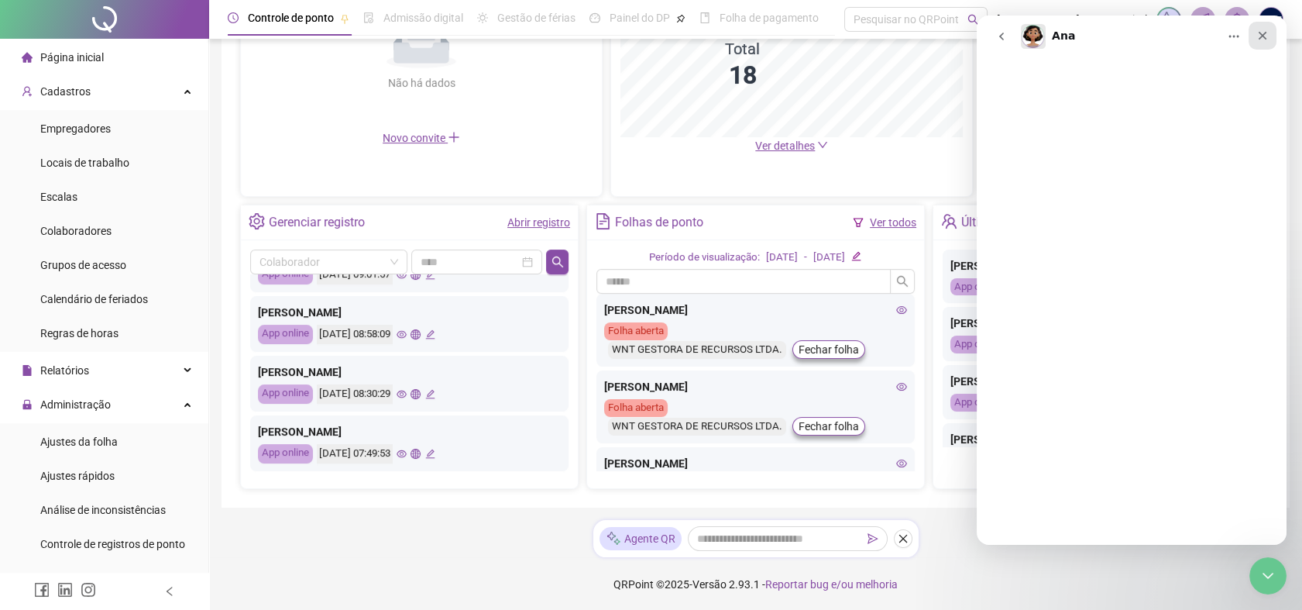
click at [1268, 36] on icon "Fechar" at bounding box center [1262, 35] width 12 height 12
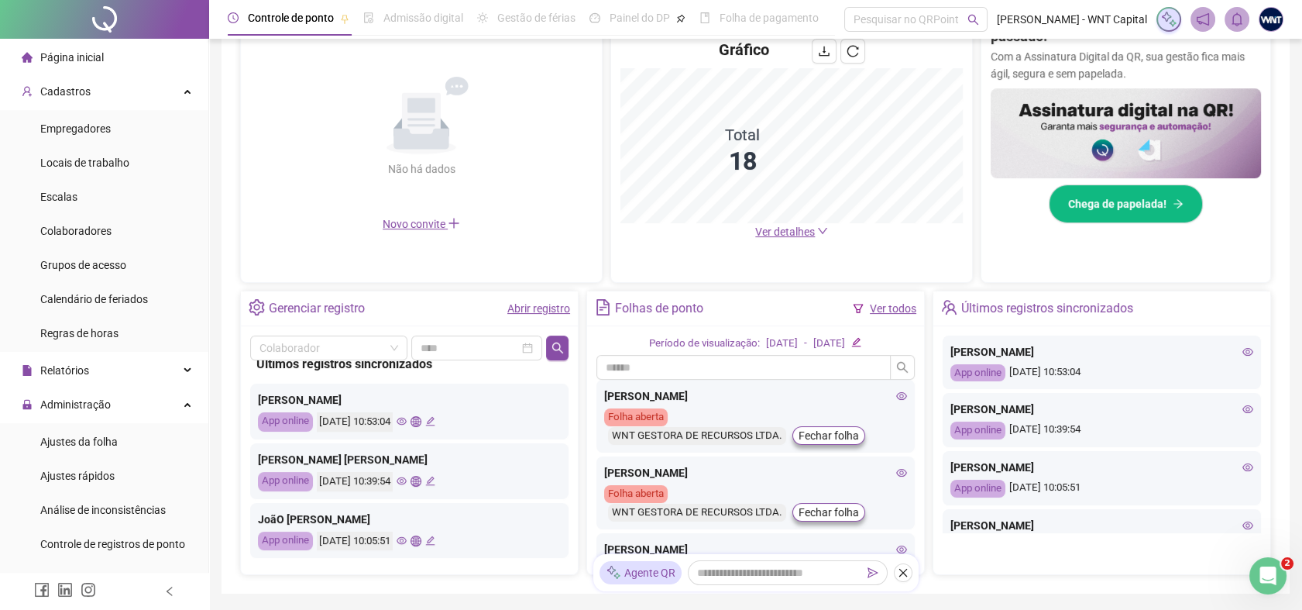
scroll to position [0, 0]
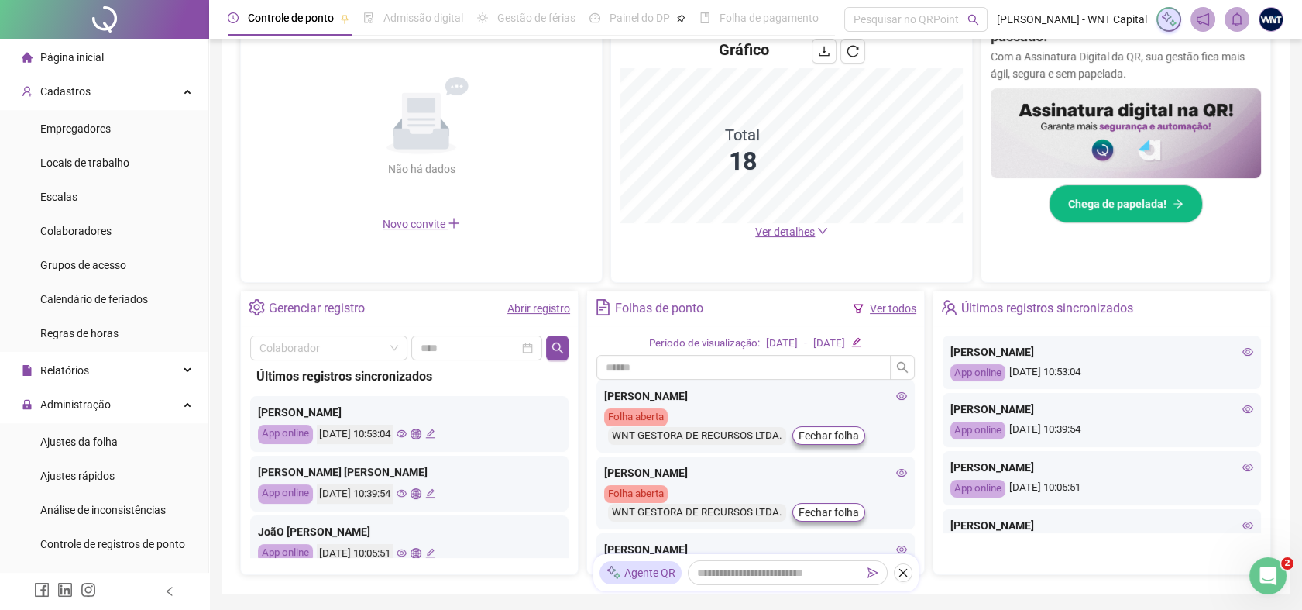
click at [421, 435] on icon "global" at bounding box center [416, 433] width 10 height 10
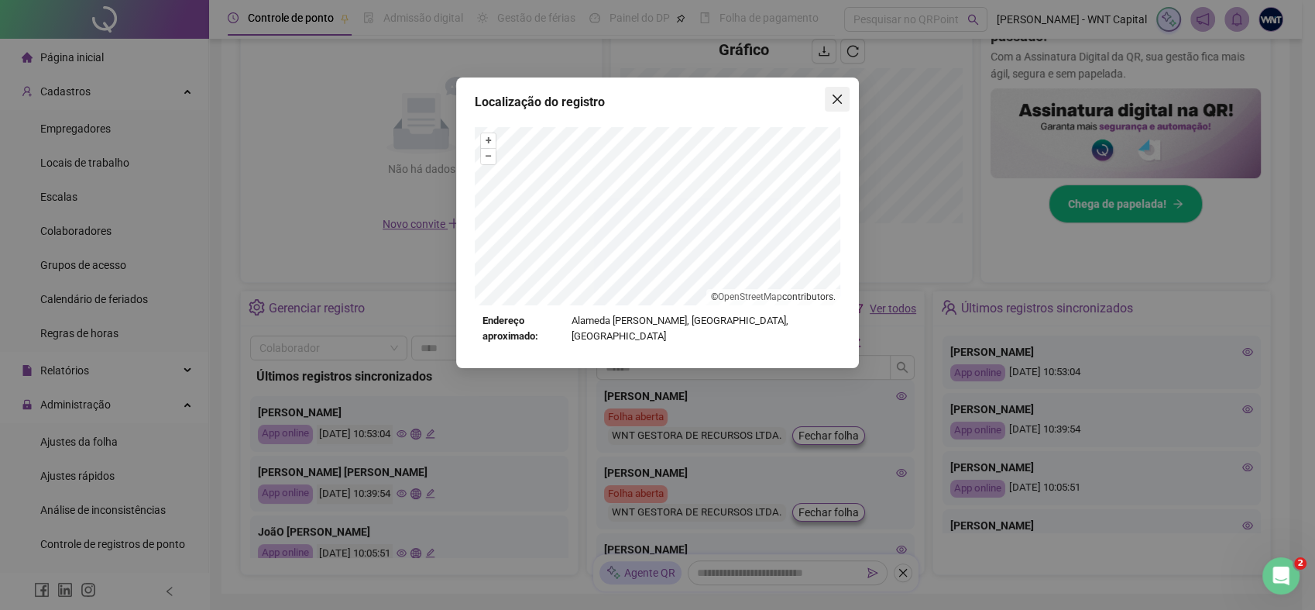
click at [840, 100] on icon "close" at bounding box center [837, 99] width 12 height 12
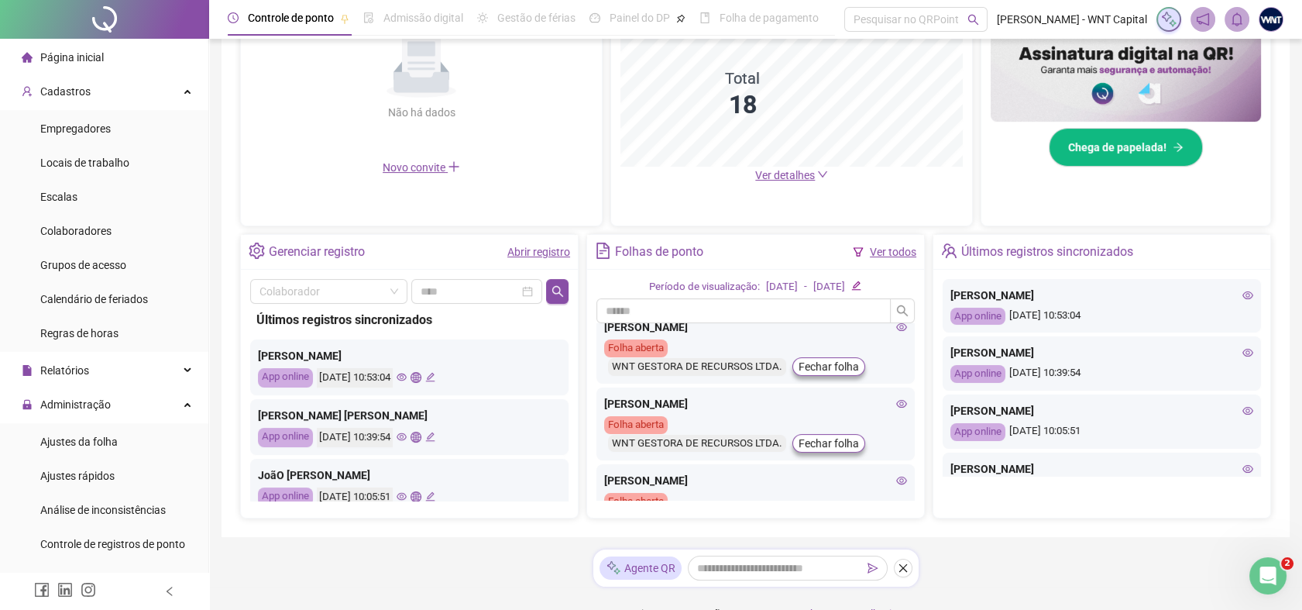
scroll to position [435, 0]
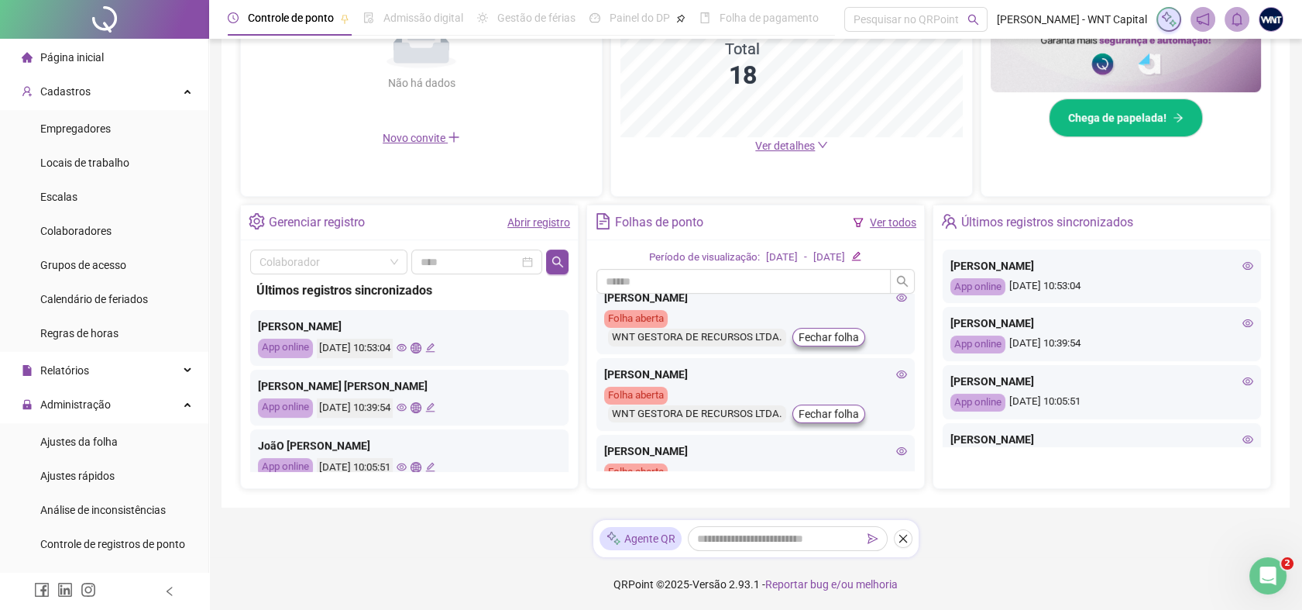
click at [903, 536] on icon "close" at bounding box center [903, 538] width 11 height 11
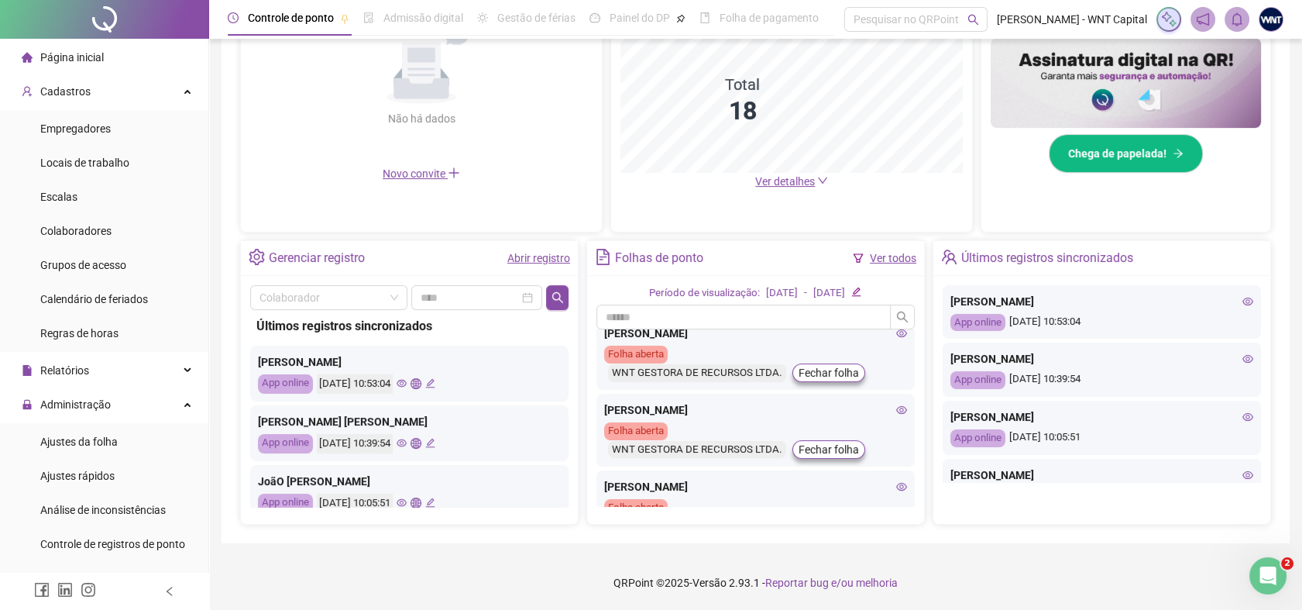
scroll to position [397, 0]
click at [1276, 572] on icon "Abertura do Messenger da Intercom" at bounding box center [1266, 574] width 26 height 26
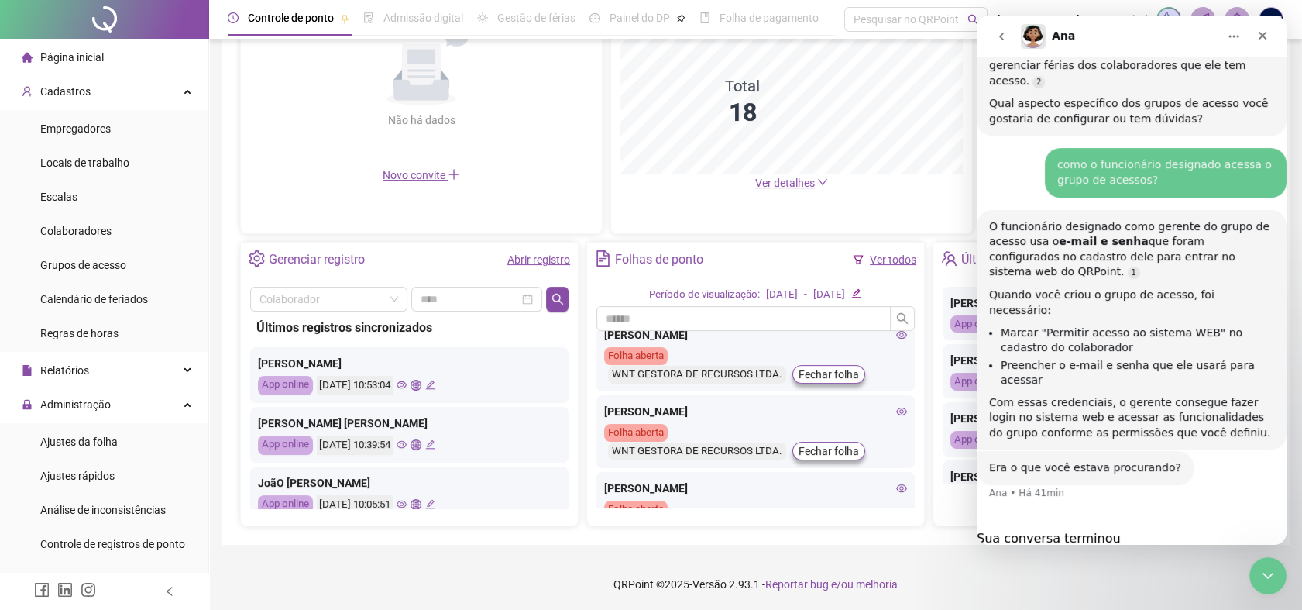
scroll to position [927, 0]
click at [1259, 36] on icon "Fechar" at bounding box center [1262, 35] width 12 height 12
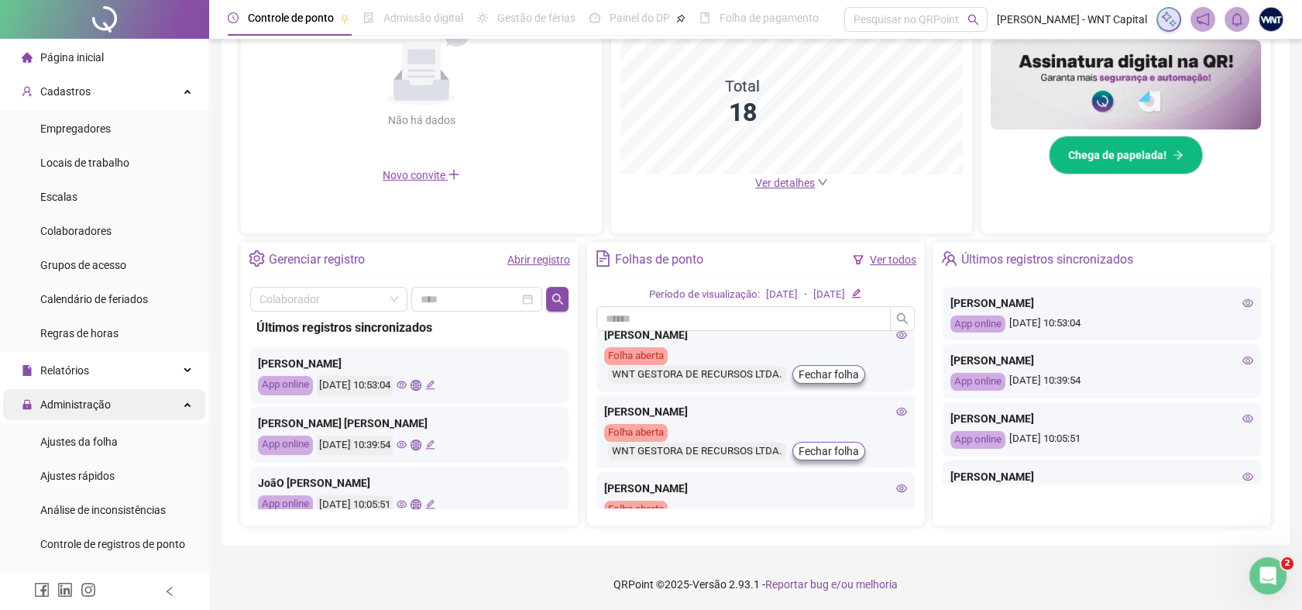
click at [152, 408] on div "Administração" at bounding box center [104, 404] width 202 height 31
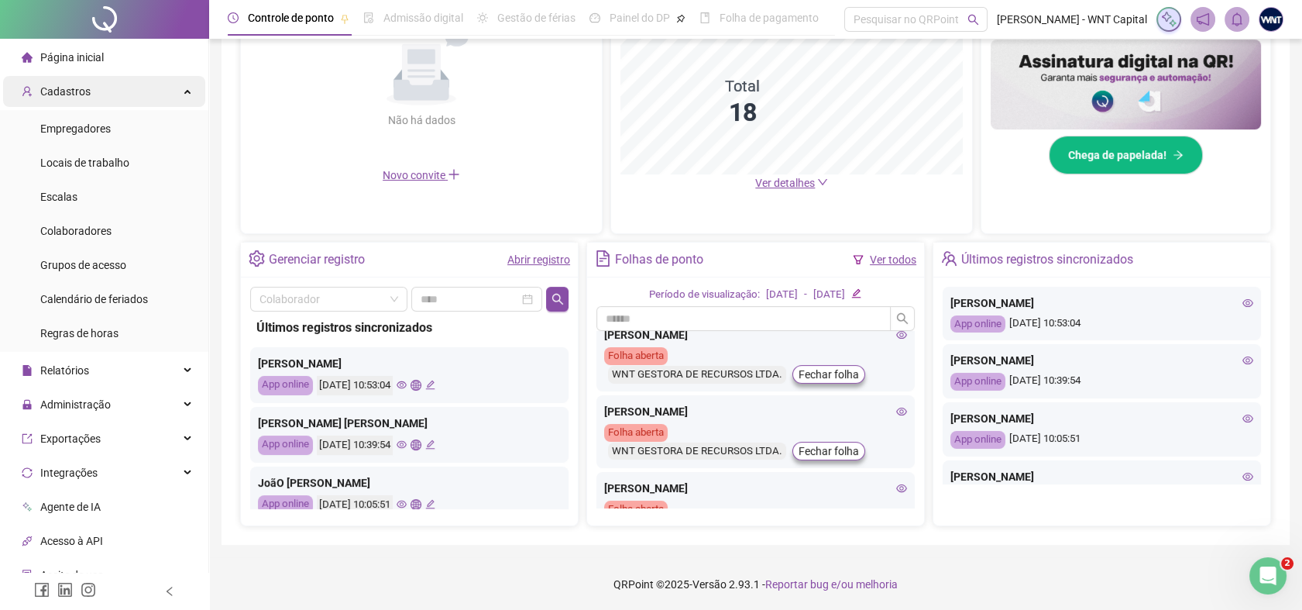
click at [177, 87] on div "Cadastros" at bounding box center [104, 91] width 202 height 31
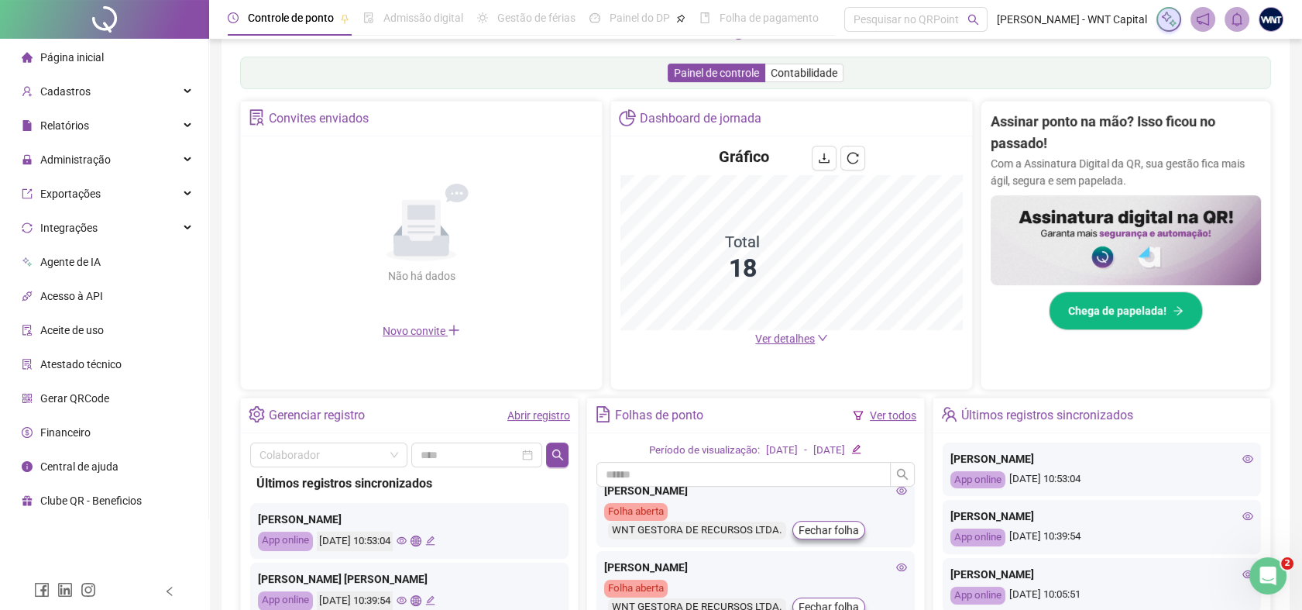
scroll to position [53, 0]
